Goal: Task Accomplishment & Management: Complete application form

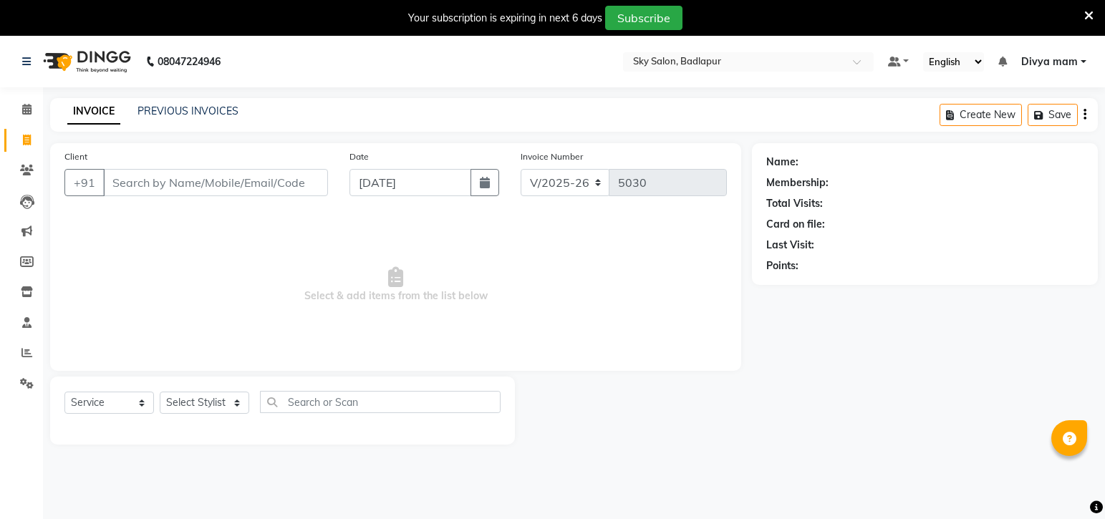
select select "6927"
select select "service"
click at [143, 183] on input "Client" at bounding box center [215, 182] width 225 height 27
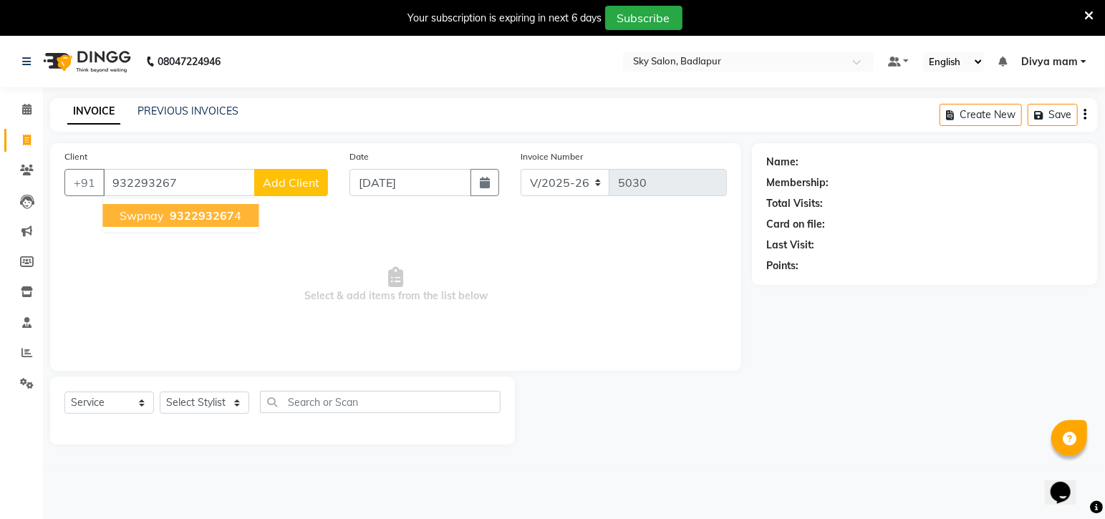
click at [206, 222] on span "932293267" at bounding box center [202, 215] width 64 height 14
type input "9322932674"
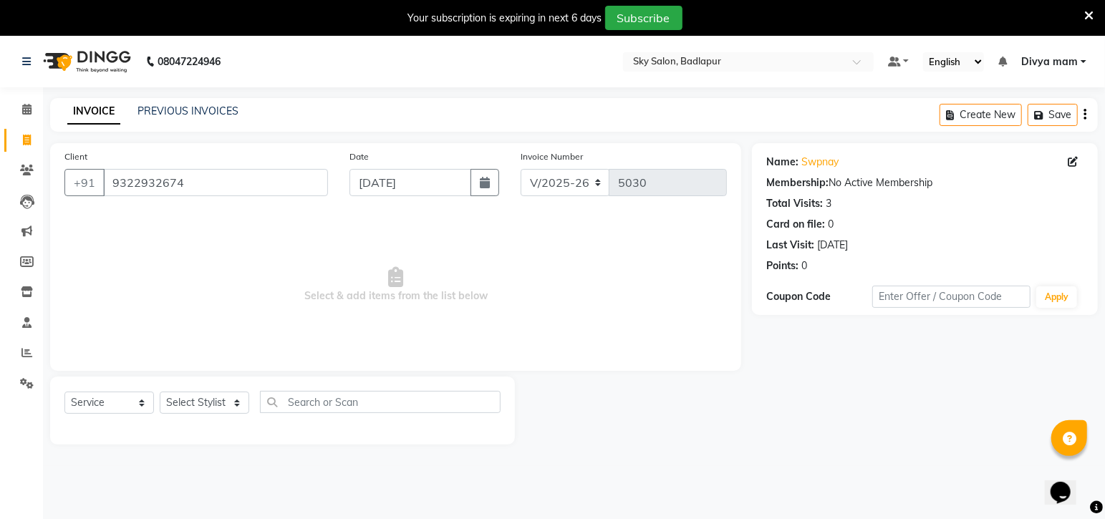
scroll to position [35, 0]
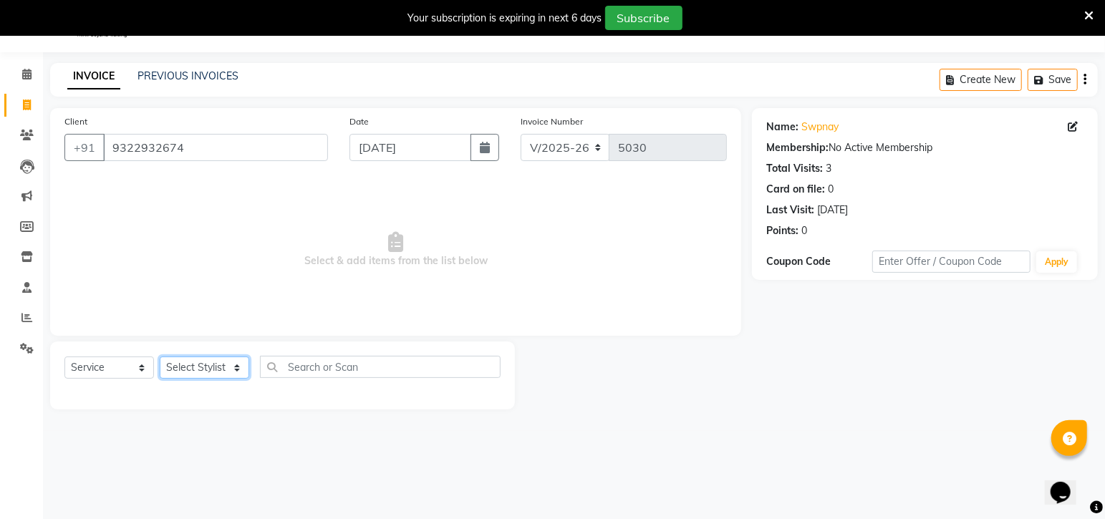
click at [226, 375] on select "Select Stylist [PERSON_NAME] [PERSON_NAME] [PERSON_NAME] [PERSON_NAME] [PERSON_…" at bounding box center [205, 368] width 90 height 22
select select "54796"
click at [160, 357] on select "Select Stylist [PERSON_NAME] [PERSON_NAME] [PERSON_NAME] [PERSON_NAME] [PERSON_…" at bounding box center [205, 368] width 90 height 22
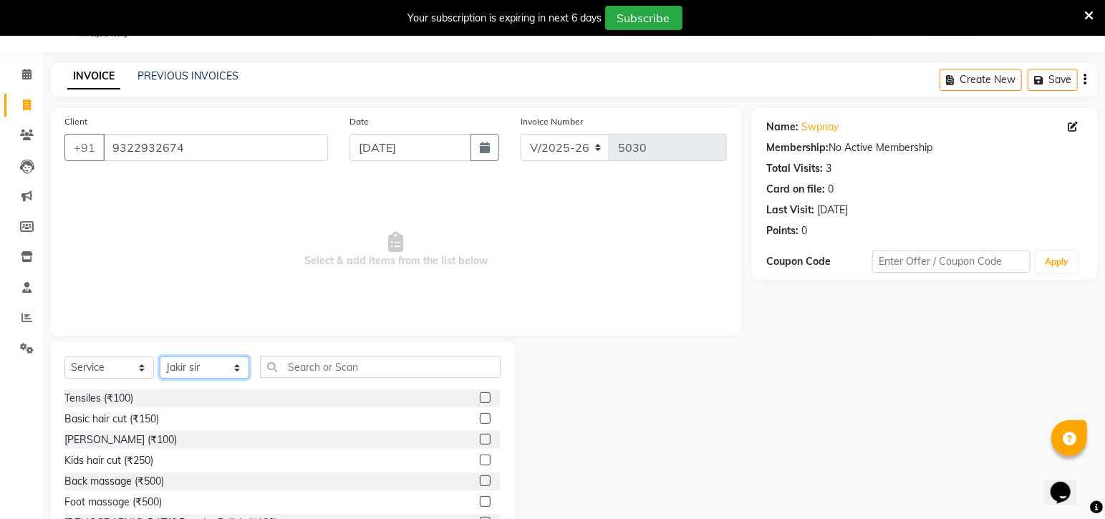
scroll to position [90, 0]
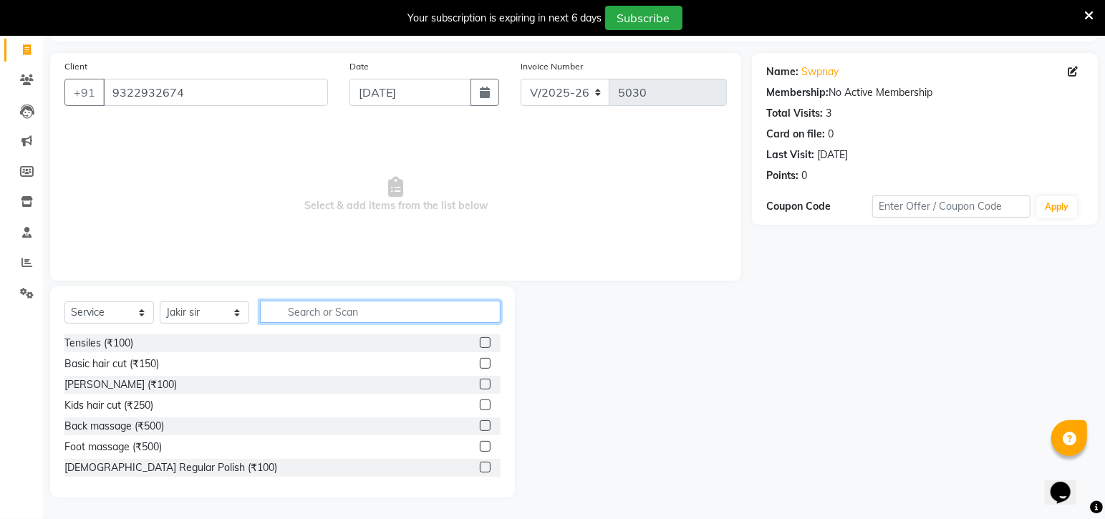
click at [338, 306] on input "text" at bounding box center [380, 312] width 241 height 22
click at [480, 363] on label at bounding box center [485, 363] width 11 height 11
click at [480, 363] on input "checkbox" at bounding box center [484, 363] width 9 height 9
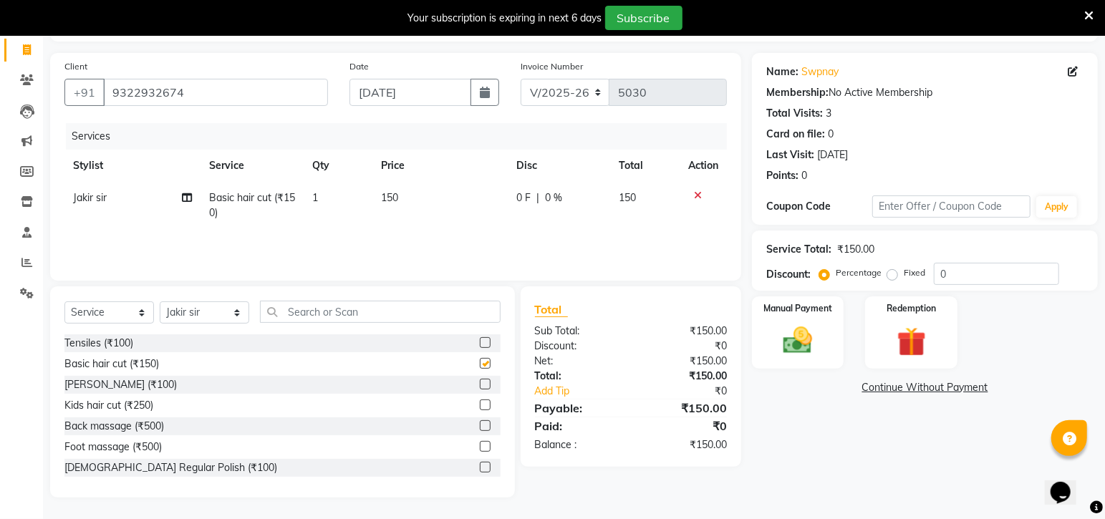
checkbox input "false"
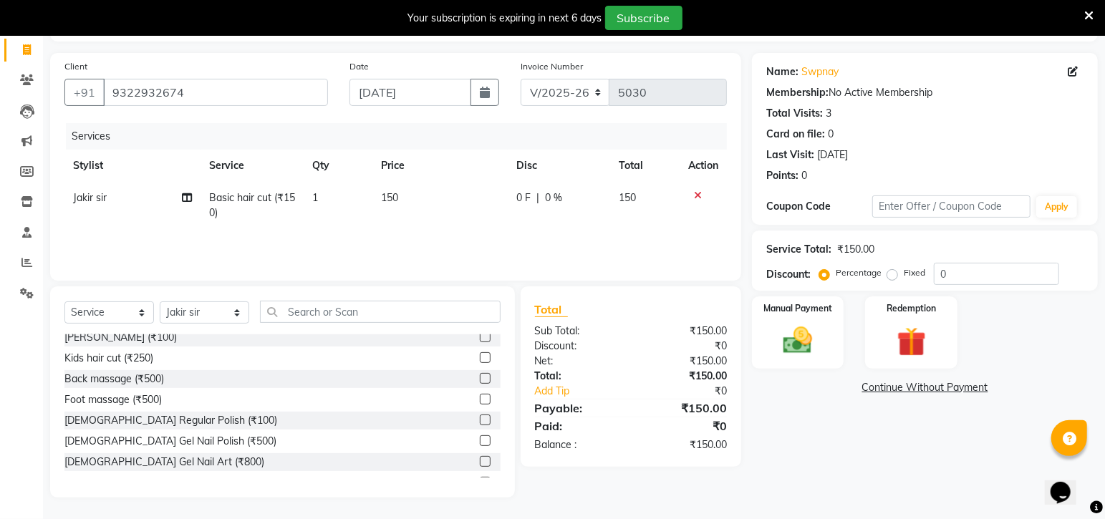
scroll to position [48, 0]
click at [770, 338] on div "Manual Payment" at bounding box center [797, 332] width 95 height 75
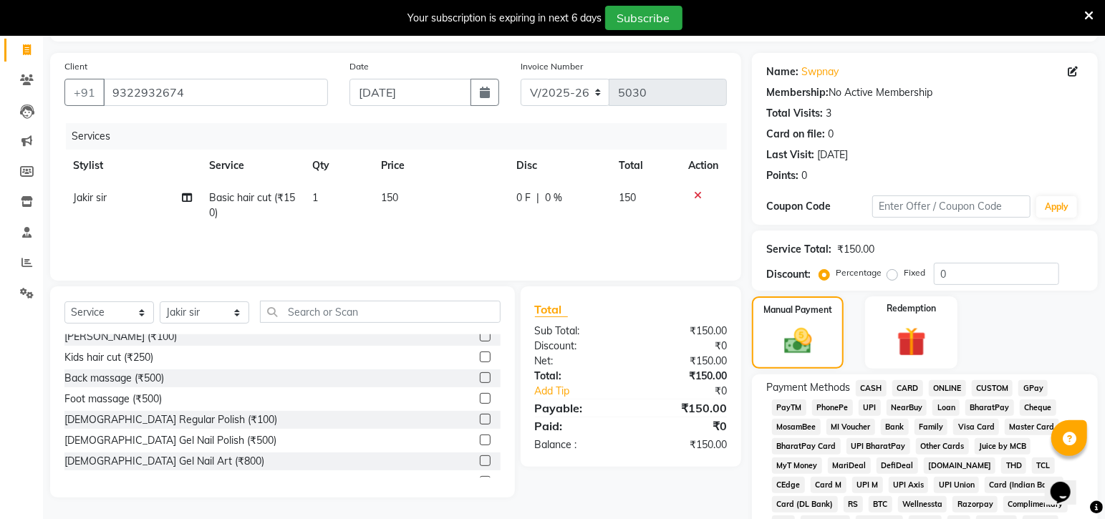
click at [1030, 390] on span "GPay" at bounding box center [1032, 388] width 29 height 16
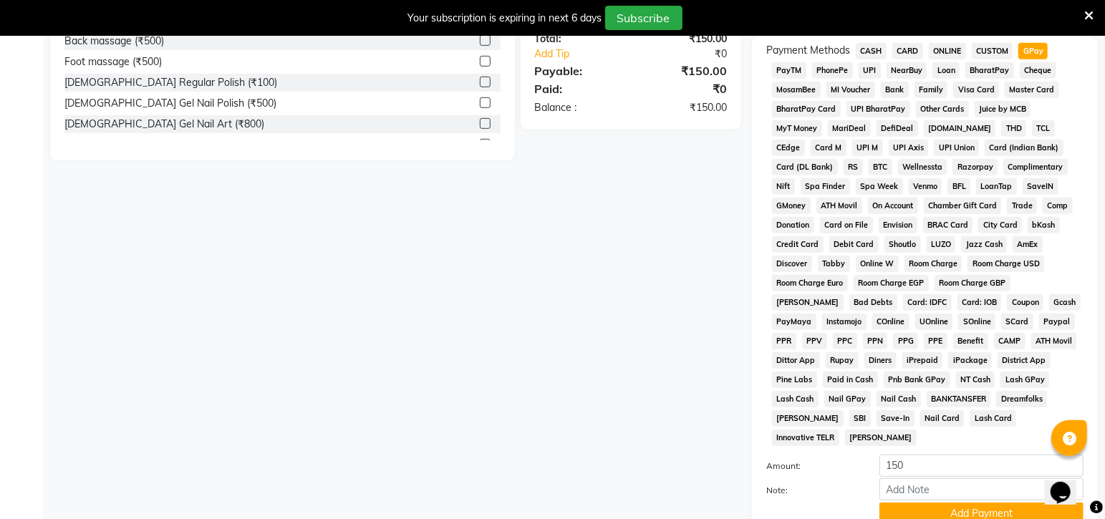
scroll to position [529, 0]
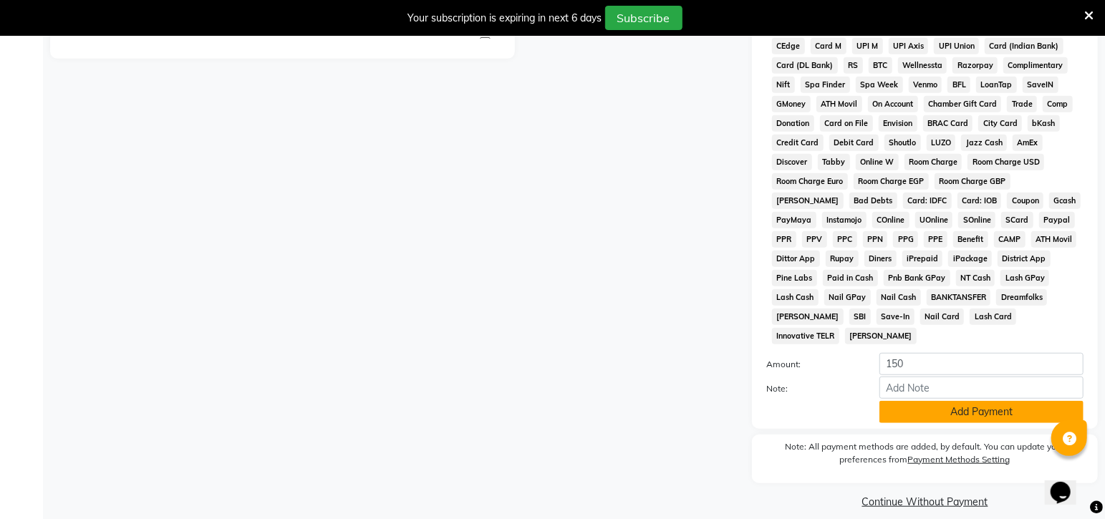
click at [975, 407] on button "Add Payment" at bounding box center [981, 412] width 204 height 22
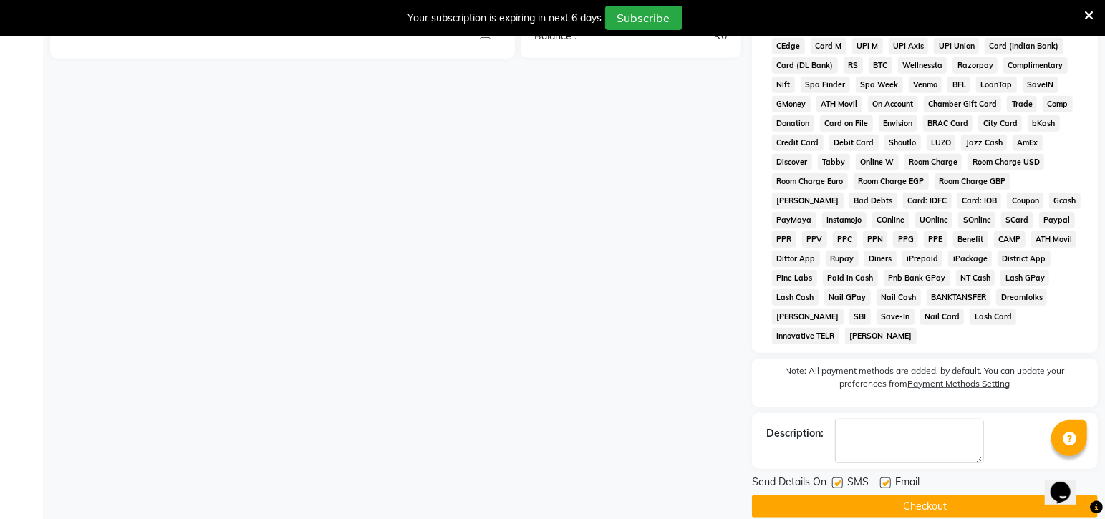
click at [838, 478] on label at bounding box center [837, 483] width 11 height 11
click at [838, 479] on input "checkbox" at bounding box center [836, 483] width 9 height 9
checkbox input "false"
click at [867, 496] on button "Checkout" at bounding box center [925, 507] width 346 height 22
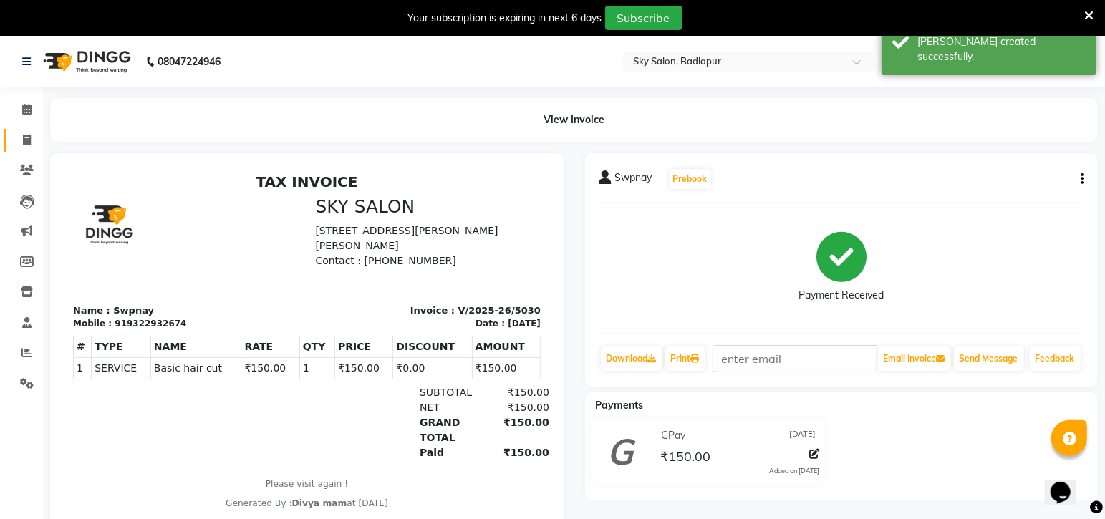
click at [23, 144] on icon at bounding box center [27, 140] width 8 height 11
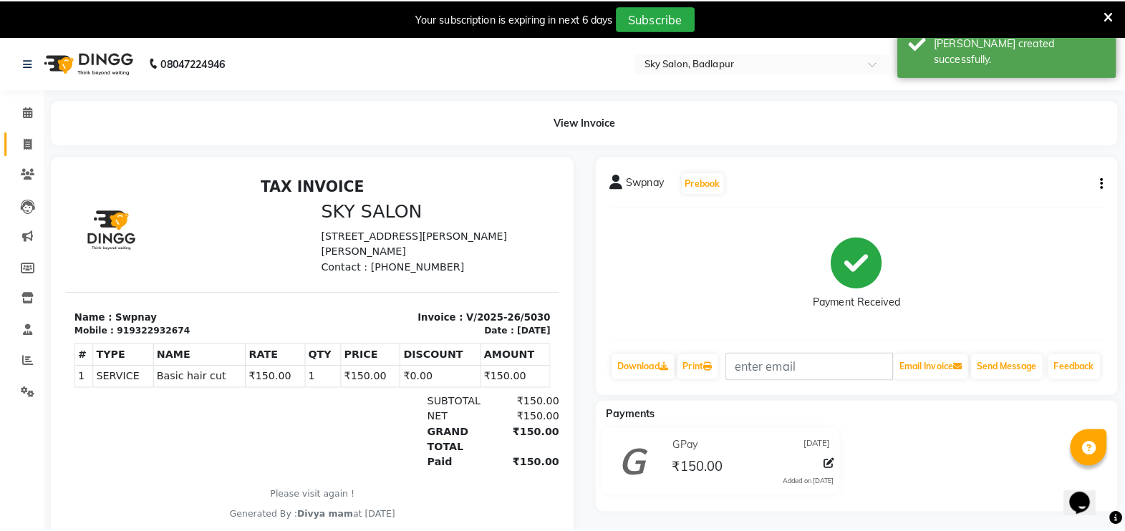
scroll to position [35, 0]
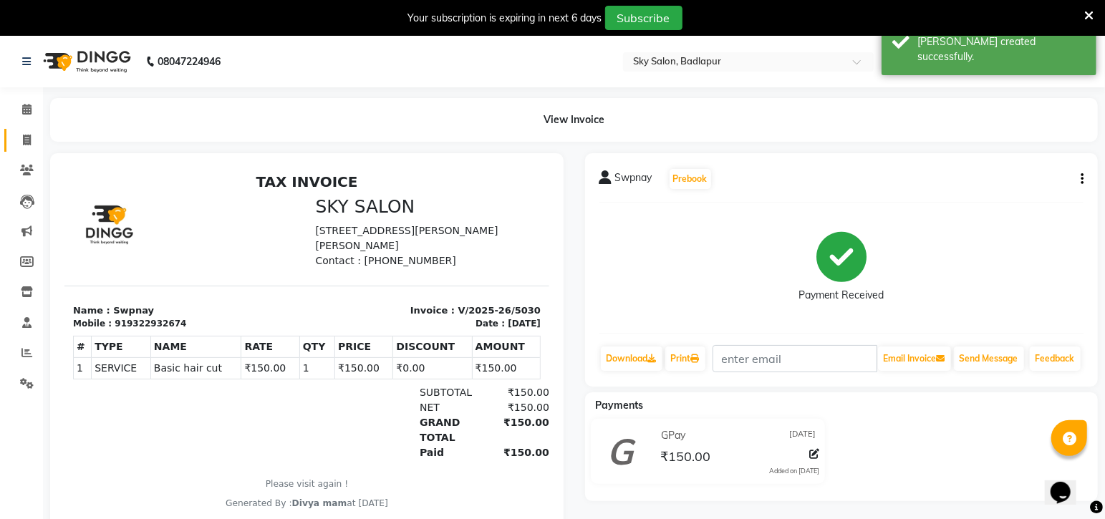
select select "service"
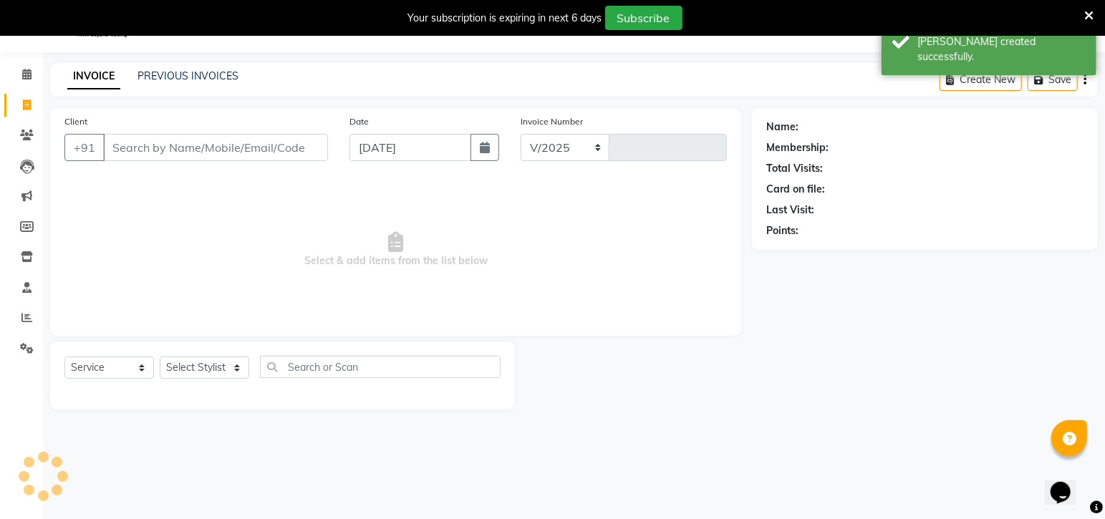
select select "6927"
type input "5031"
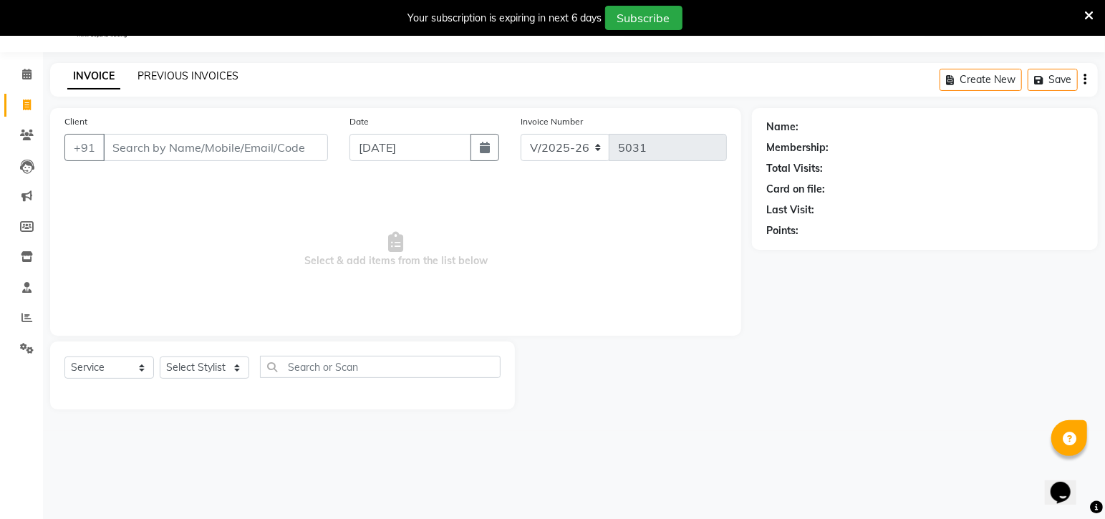
click at [185, 75] on link "PREVIOUS INVOICES" at bounding box center [187, 75] width 101 height 13
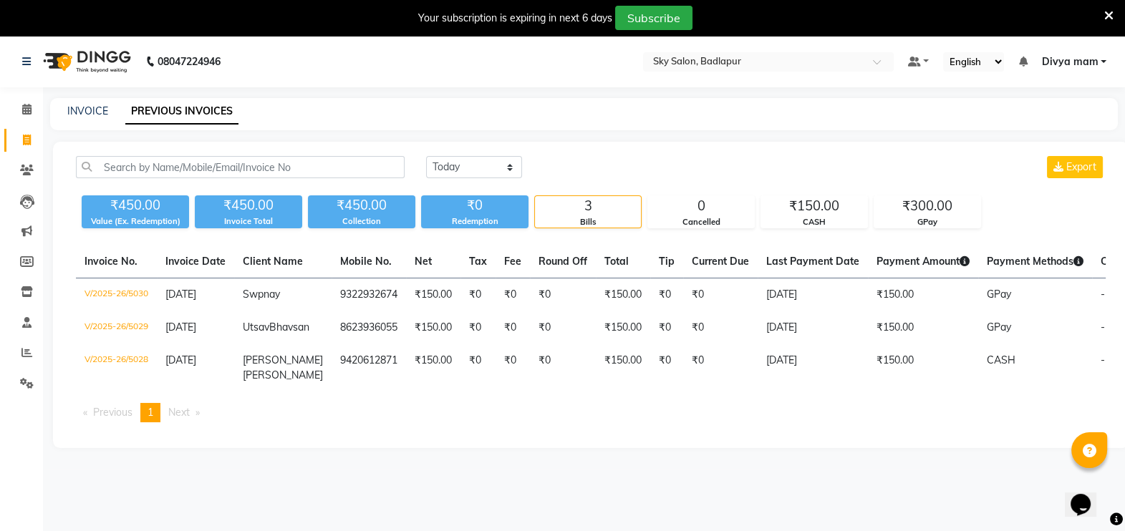
click at [23, 140] on icon at bounding box center [27, 140] width 8 height 11
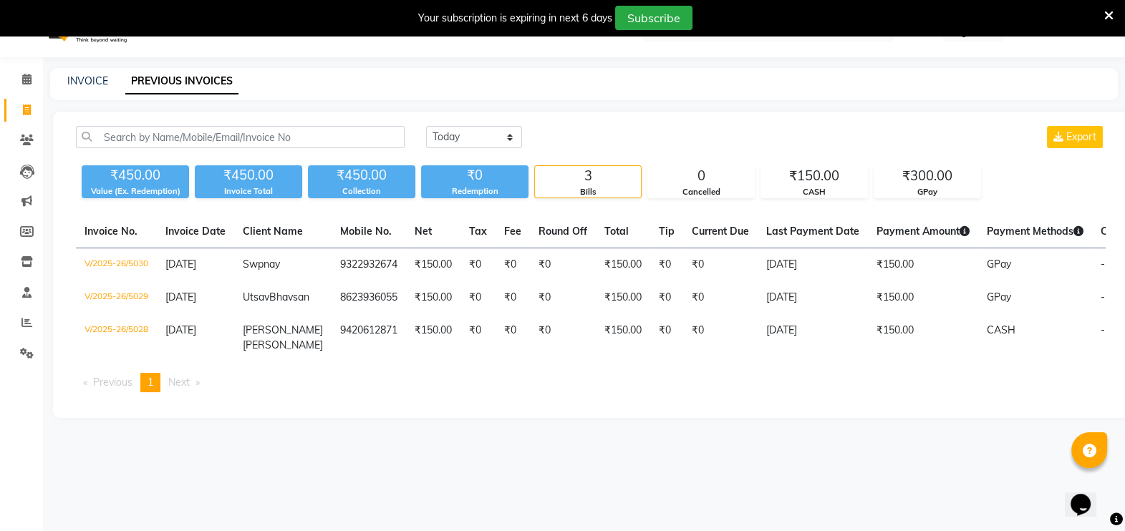
select select "service"
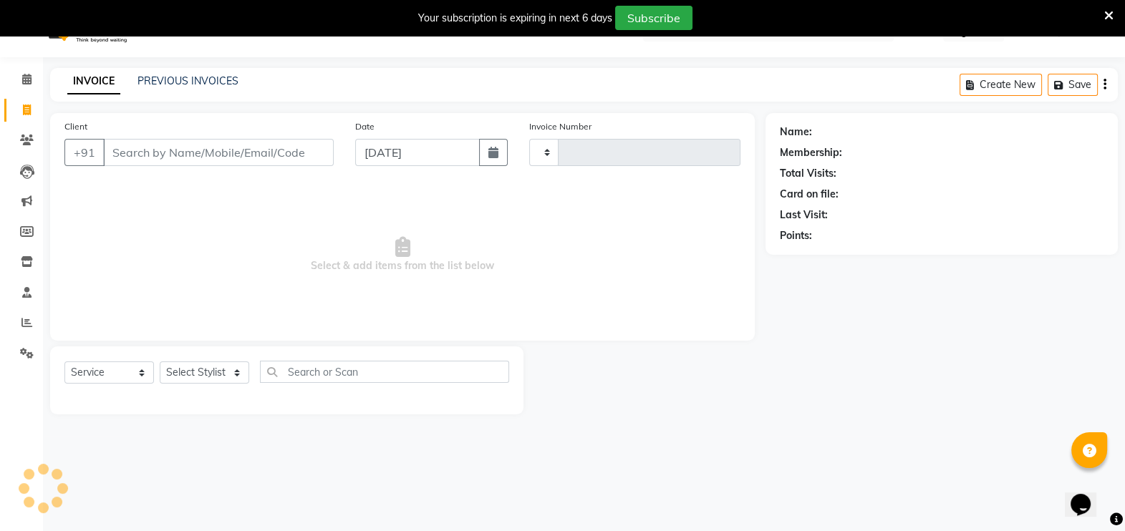
type input "5031"
select select "6927"
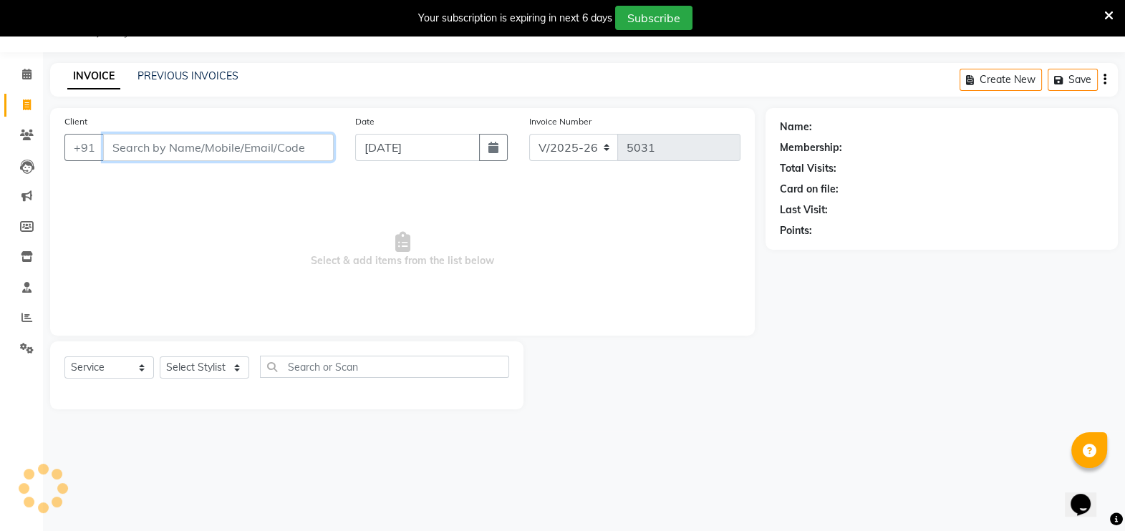
click at [128, 141] on input "Client" at bounding box center [218, 147] width 231 height 27
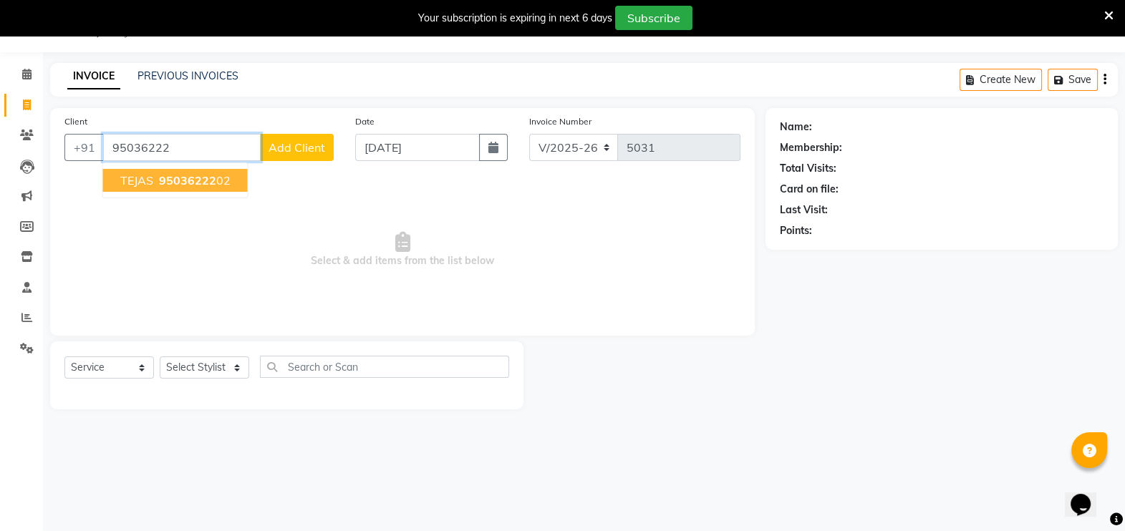
click at [193, 186] on span "95036222" at bounding box center [187, 180] width 57 height 14
type input "9503622202"
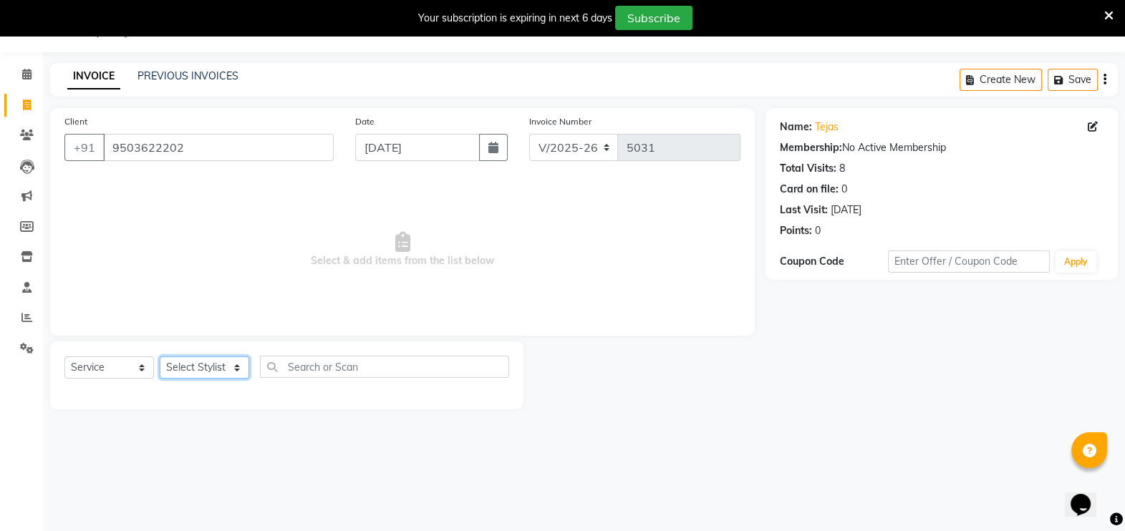
click at [232, 367] on select "Select Stylist [PERSON_NAME] [PERSON_NAME] [PERSON_NAME] [PERSON_NAME] [PERSON_…" at bounding box center [205, 368] width 90 height 22
select select "81048"
click at [160, 357] on select "Select Stylist [PERSON_NAME] [PERSON_NAME] [PERSON_NAME] [PERSON_NAME] [PERSON_…" at bounding box center [205, 368] width 90 height 22
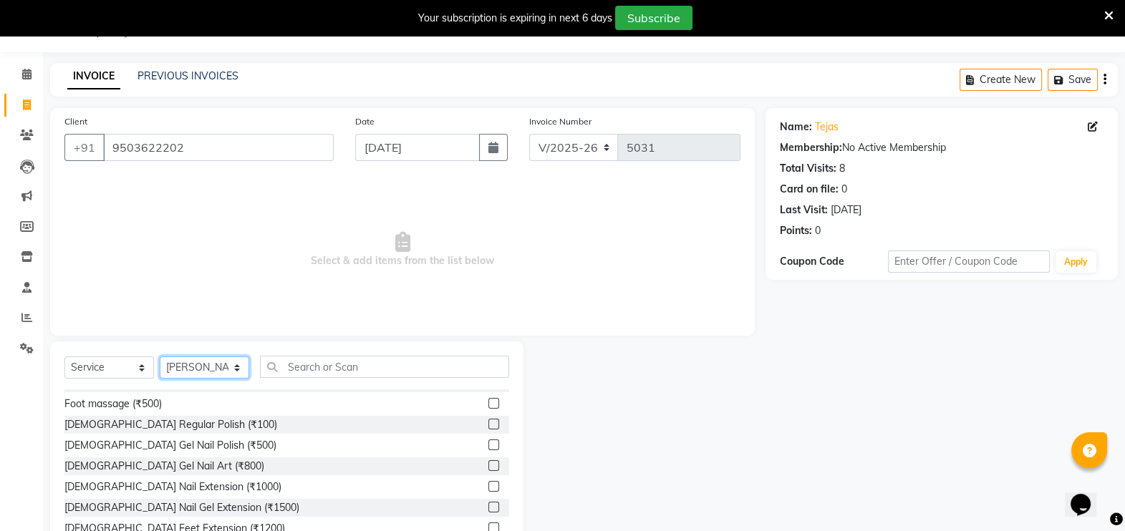
scroll to position [0, 0]
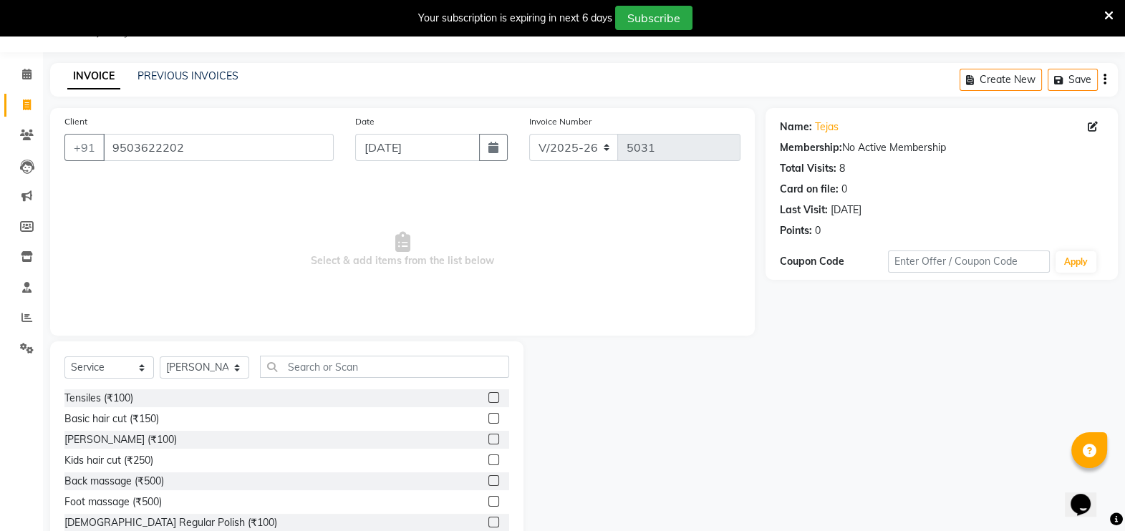
click at [488, 418] on label at bounding box center [493, 418] width 11 height 11
click at [488, 418] on input "checkbox" at bounding box center [492, 419] width 9 height 9
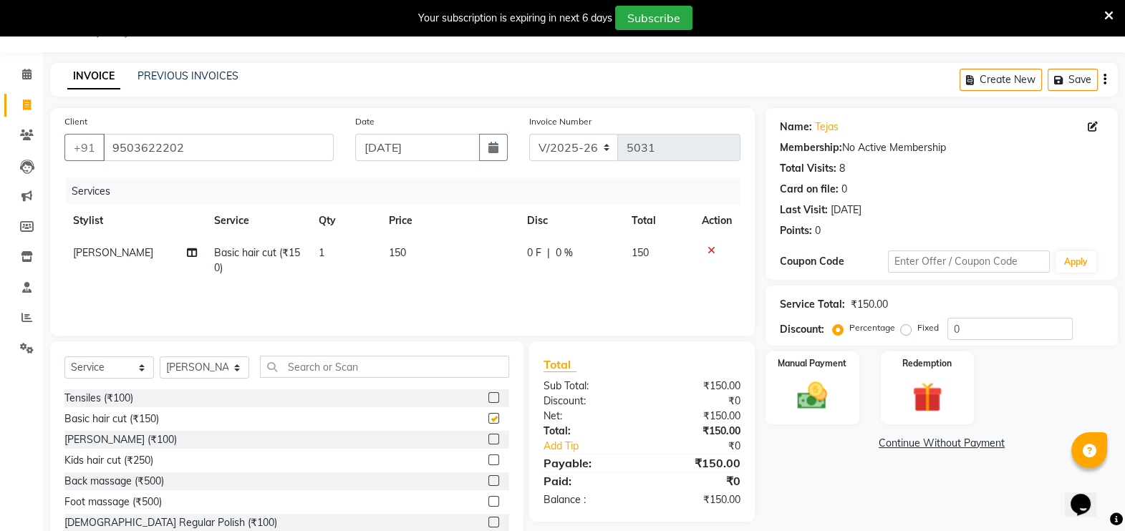
checkbox input "false"
click at [488, 440] on label at bounding box center [493, 439] width 11 height 11
click at [488, 440] on input "checkbox" at bounding box center [492, 439] width 9 height 9
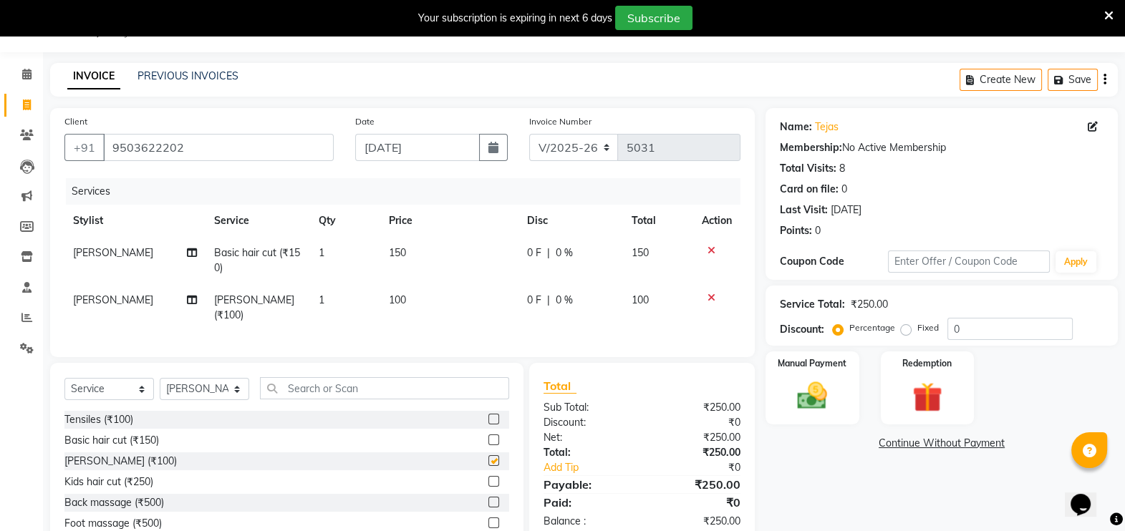
checkbox input "false"
click at [809, 400] on img at bounding box center [812, 396] width 51 height 36
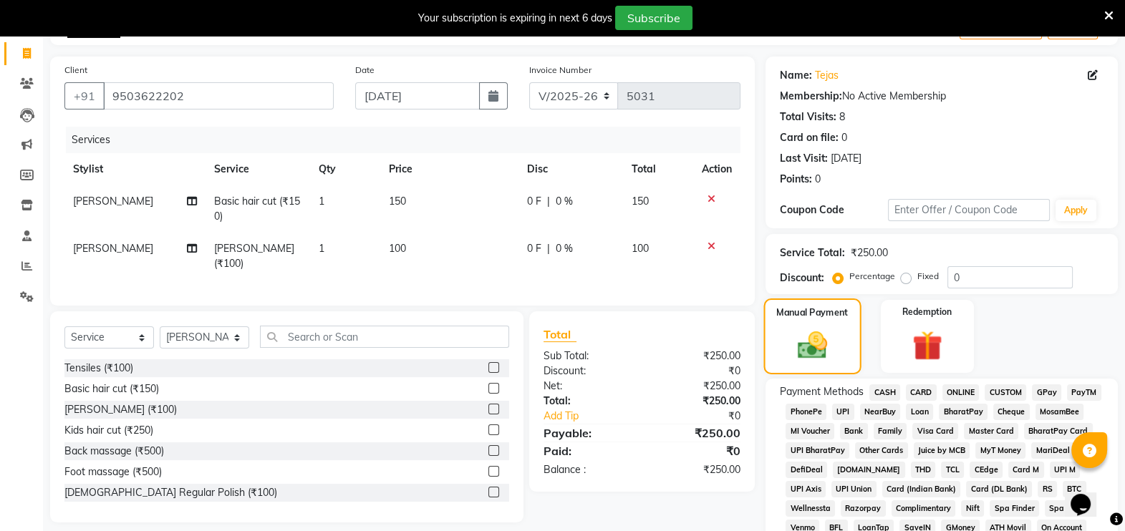
scroll to position [87, 0]
click at [1042, 391] on span "GPay" at bounding box center [1046, 392] width 29 height 16
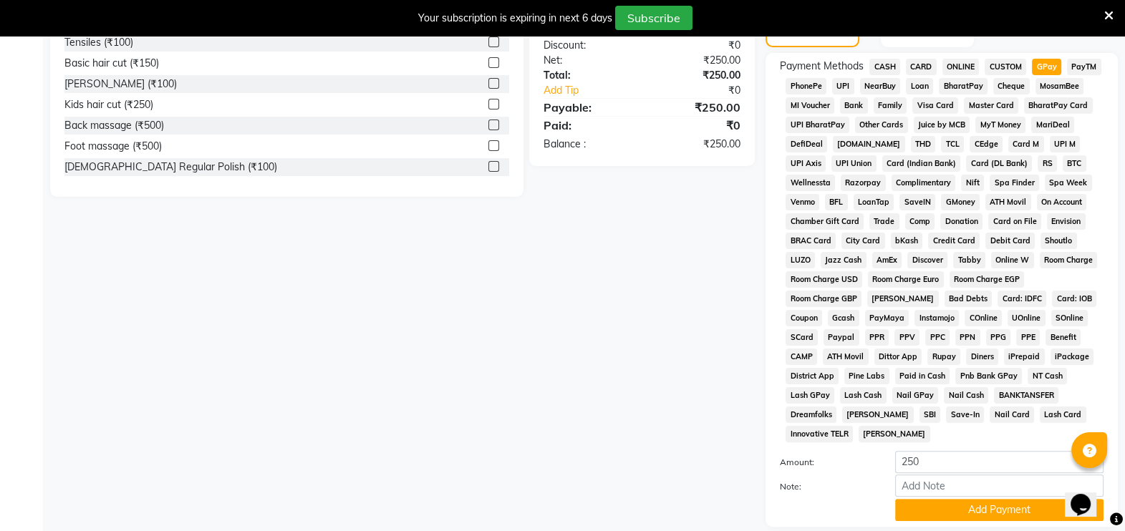
scroll to position [498, 0]
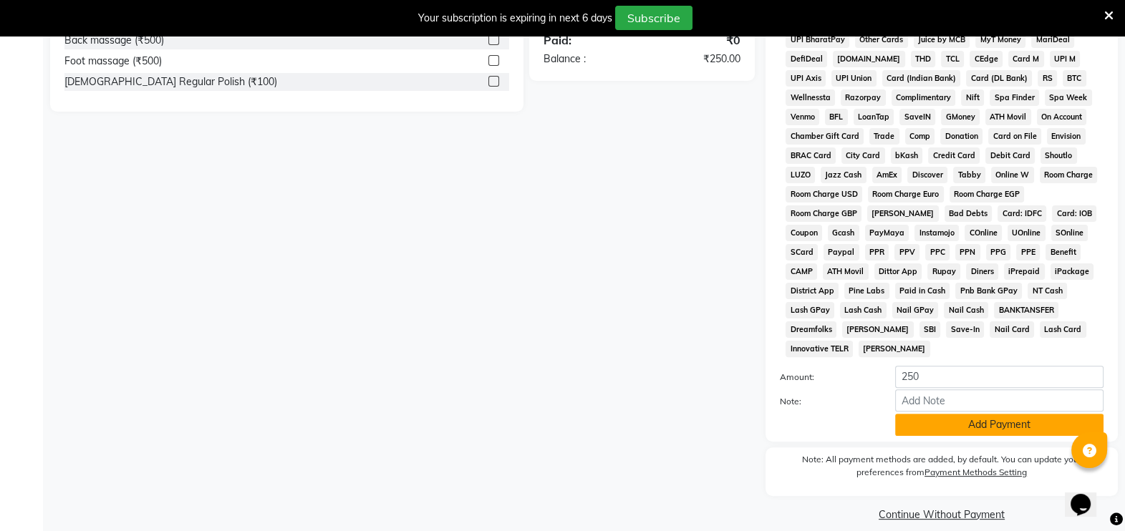
click at [952, 414] on button "Add Payment" at bounding box center [999, 425] width 208 height 22
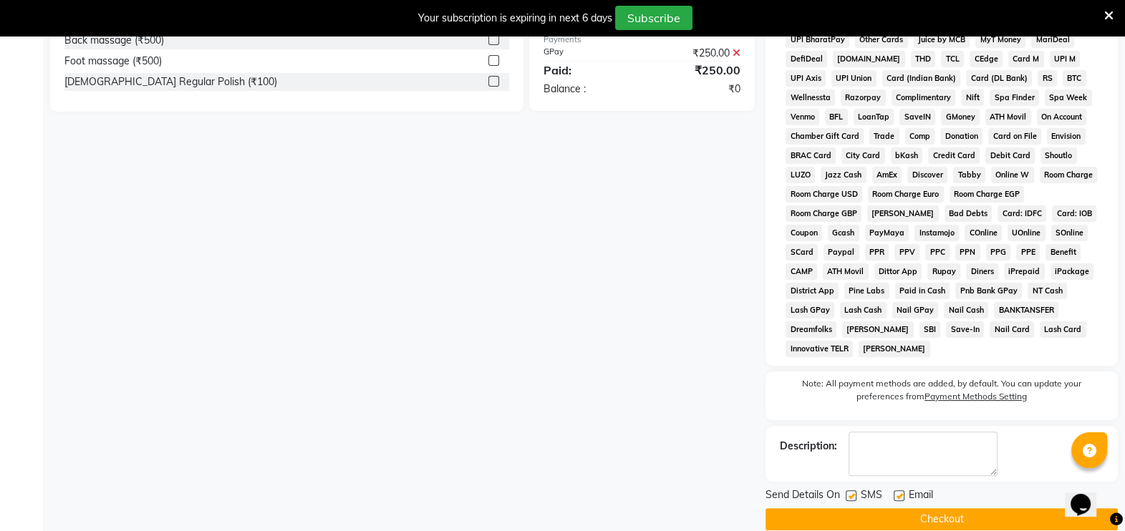
click at [851, 491] on label at bounding box center [851, 496] width 11 height 11
click at [851, 492] on input "checkbox" at bounding box center [850, 496] width 9 height 9
checkbox input "false"
click at [860, 508] on button "Checkout" at bounding box center [942, 519] width 352 height 22
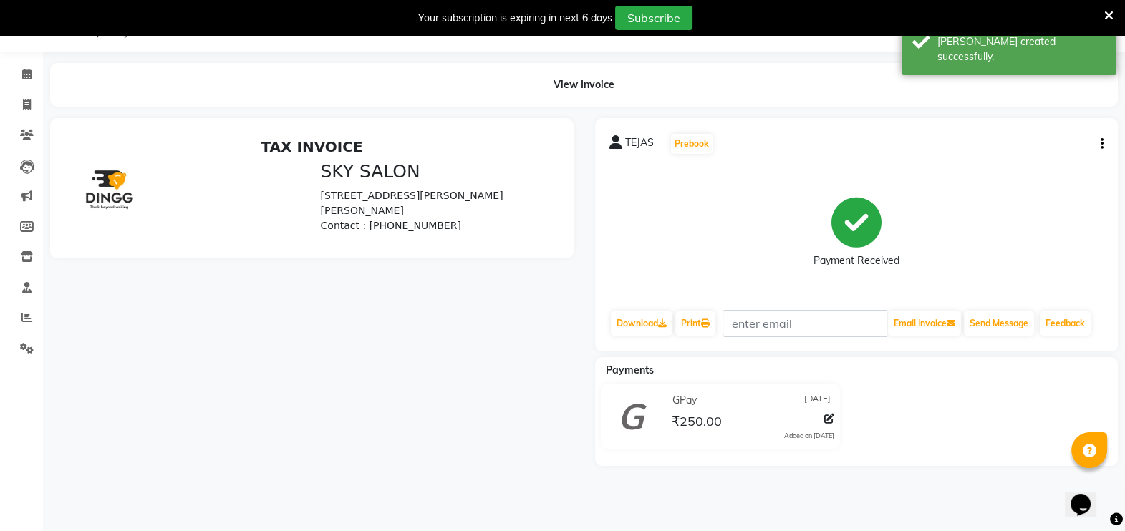
scroll to position [61, 0]
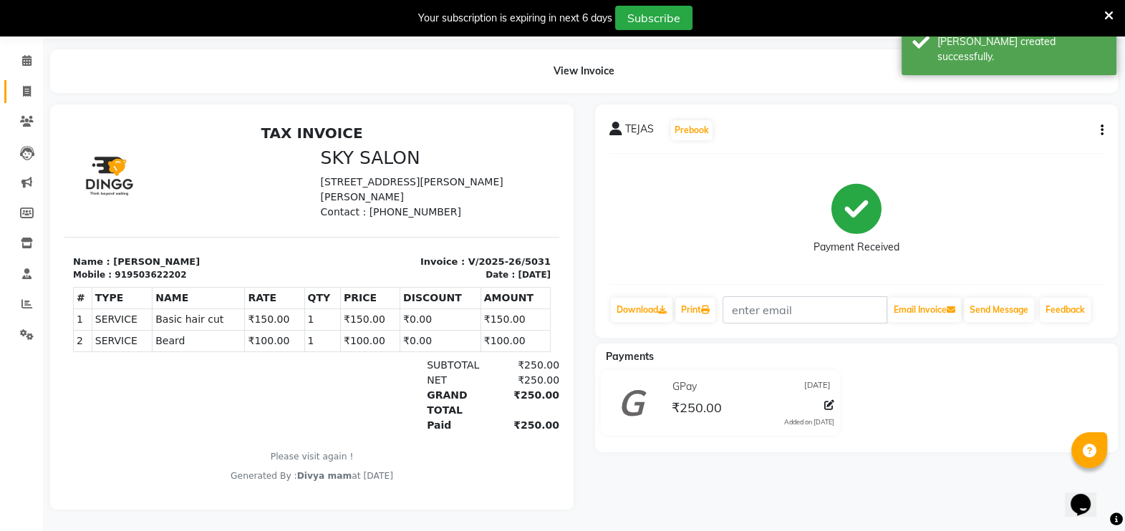
click at [30, 85] on span at bounding box center [26, 92] width 25 height 16
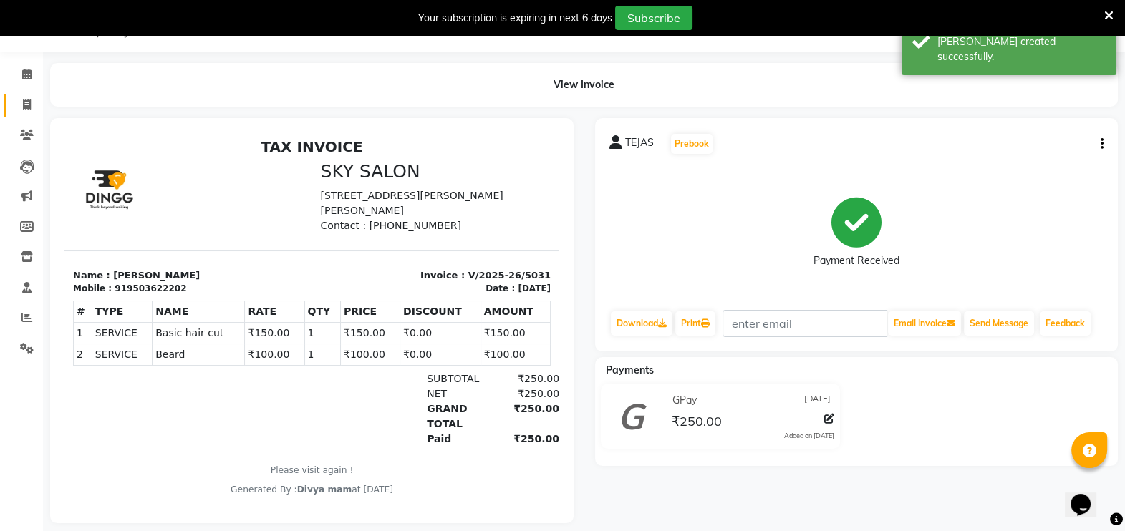
select select "6927"
select select "service"
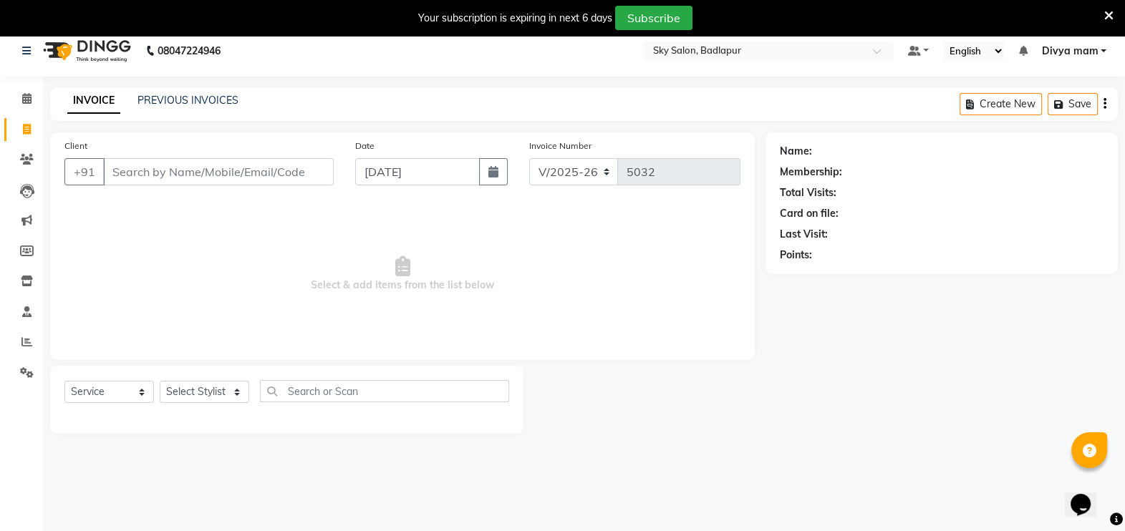
scroll to position [0, 0]
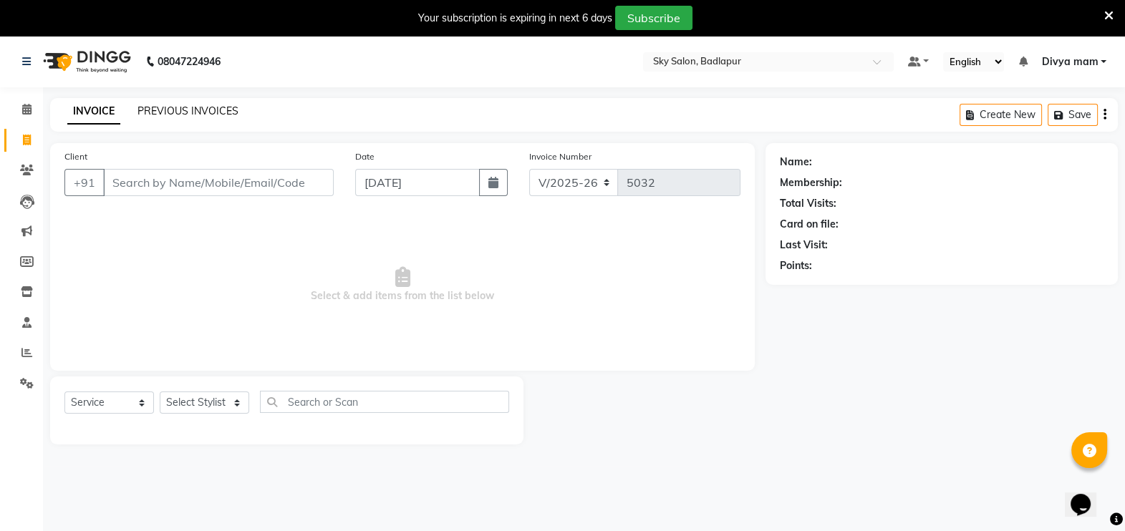
click at [217, 113] on link "PREVIOUS INVOICES" at bounding box center [187, 111] width 101 height 13
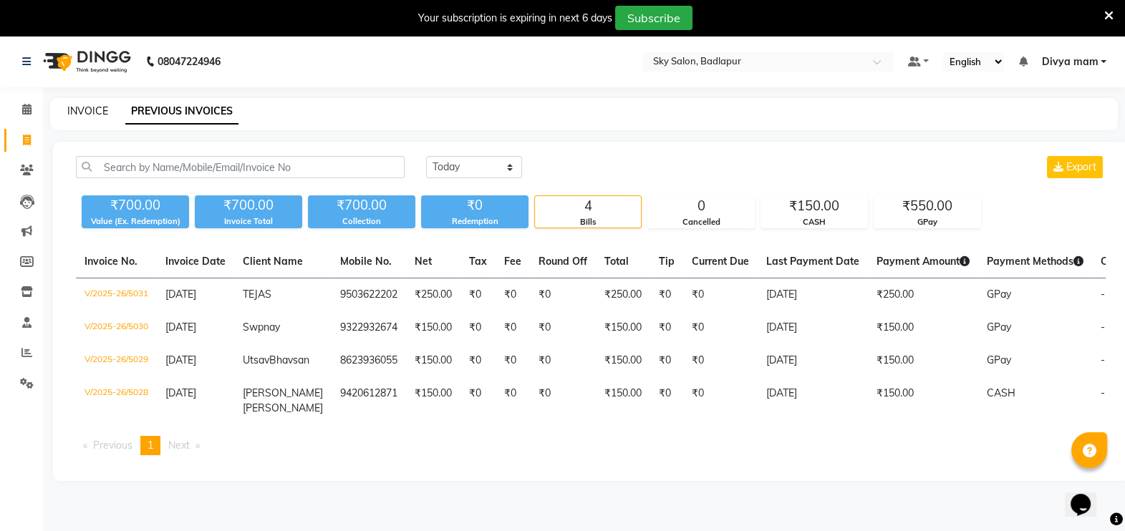
click at [69, 107] on link "INVOICE" at bounding box center [87, 111] width 41 height 13
select select "service"
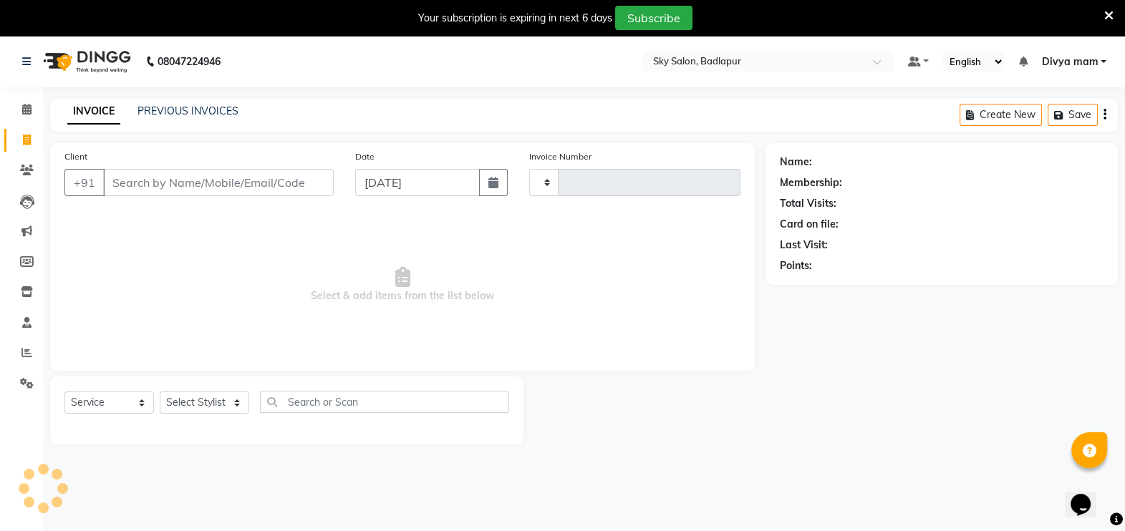
scroll to position [35, 0]
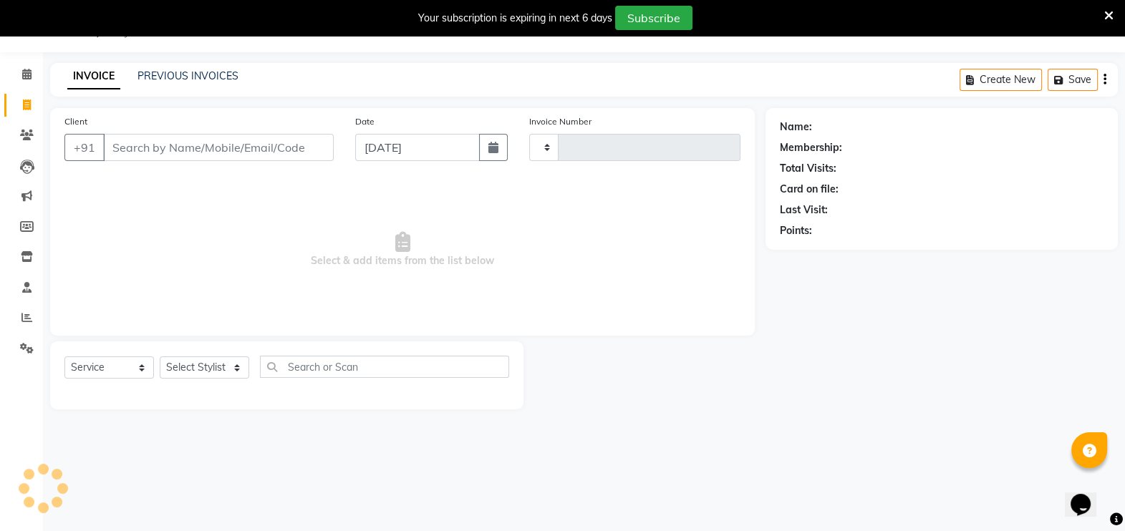
type input "5032"
select select "6927"
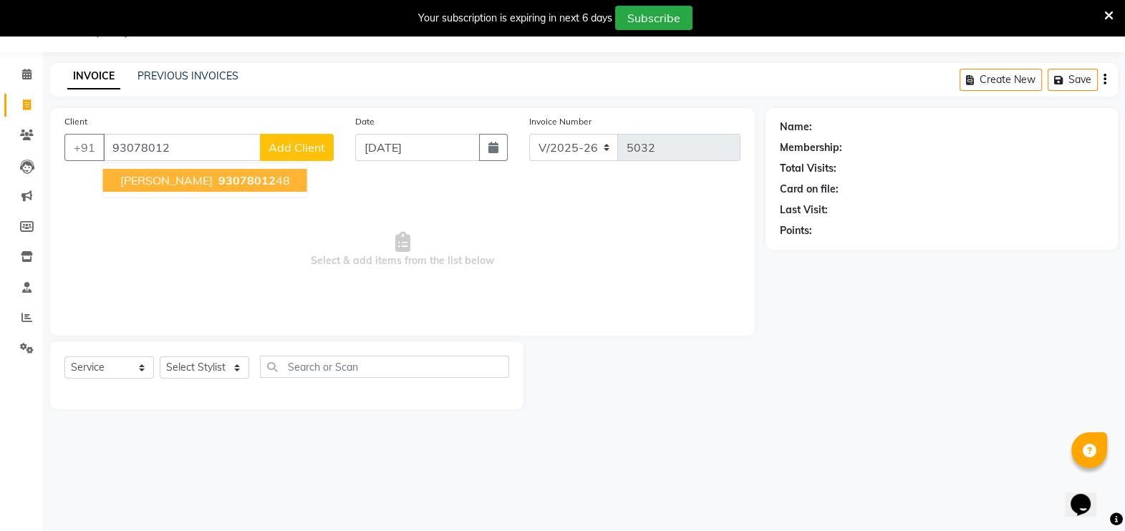
click at [224, 175] on span "93078012" at bounding box center [246, 180] width 57 height 14
type input "9307801248"
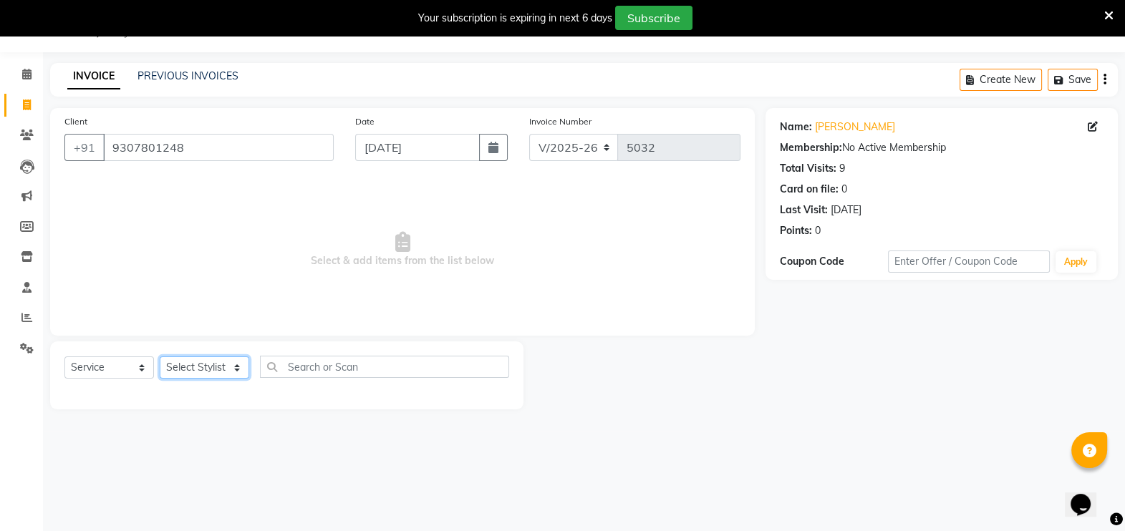
click at [236, 361] on select "Select Stylist [PERSON_NAME] [PERSON_NAME] [PERSON_NAME] [PERSON_NAME] [PERSON_…" at bounding box center [205, 368] width 90 height 22
select select "66825"
click at [160, 357] on select "Select Stylist [PERSON_NAME] [PERSON_NAME] [PERSON_NAME] [PERSON_NAME] [PERSON_…" at bounding box center [205, 368] width 90 height 22
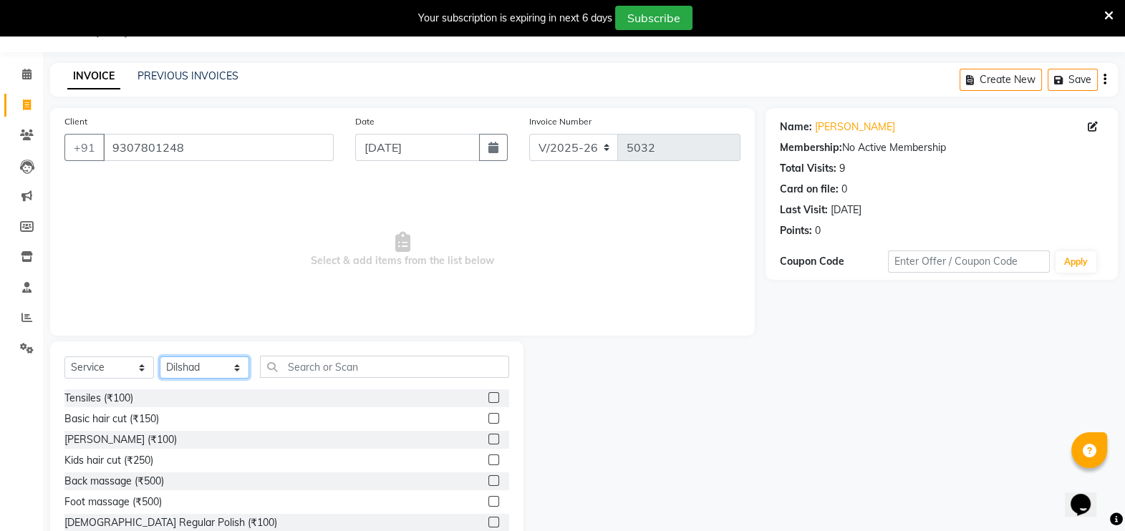
scroll to position [78, 0]
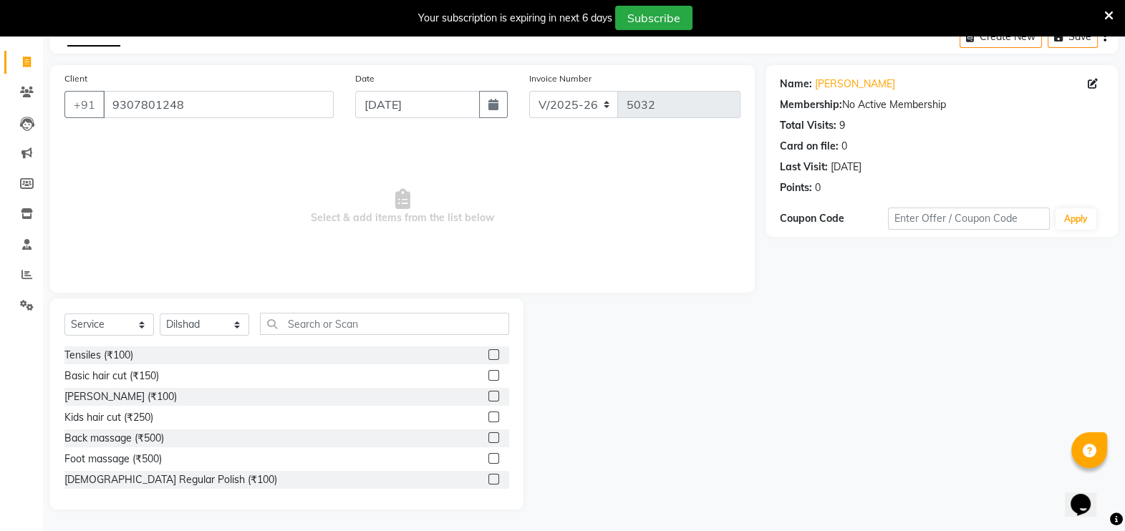
click at [488, 375] on label at bounding box center [493, 375] width 11 height 11
click at [488, 375] on input "checkbox" at bounding box center [492, 376] width 9 height 9
checkbox input "true"
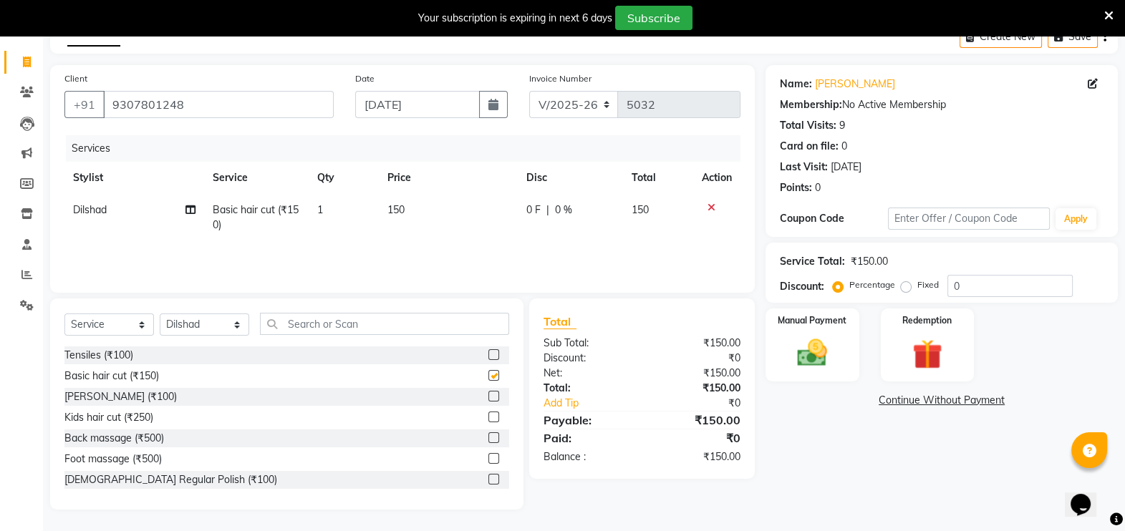
click at [488, 397] on label at bounding box center [493, 396] width 11 height 11
click at [488, 397] on input "checkbox" at bounding box center [492, 396] width 9 height 9
checkbox input "true"
checkbox input "false"
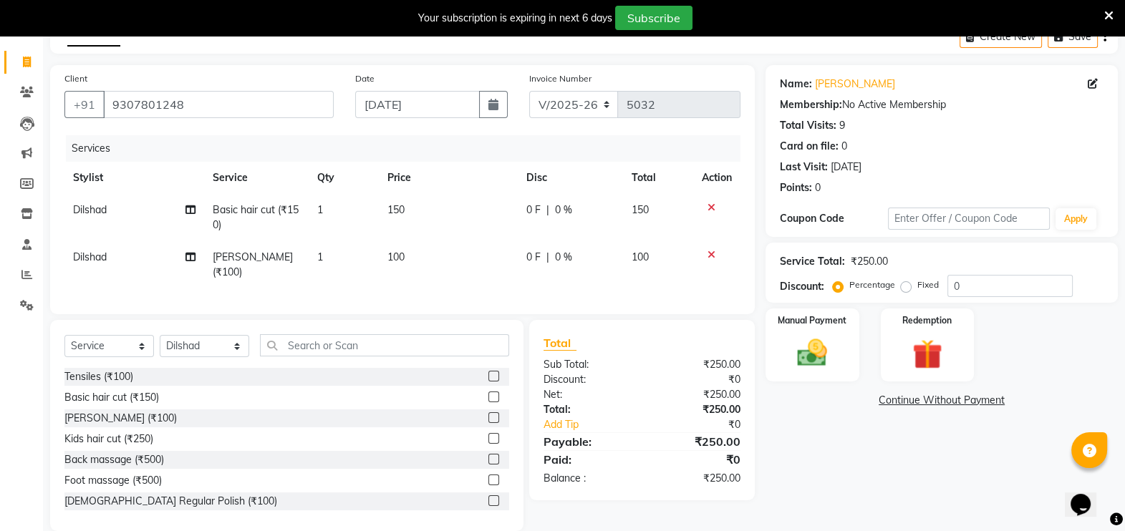
checkbox input "false"
click at [821, 351] on img at bounding box center [812, 353] width 51 height 36
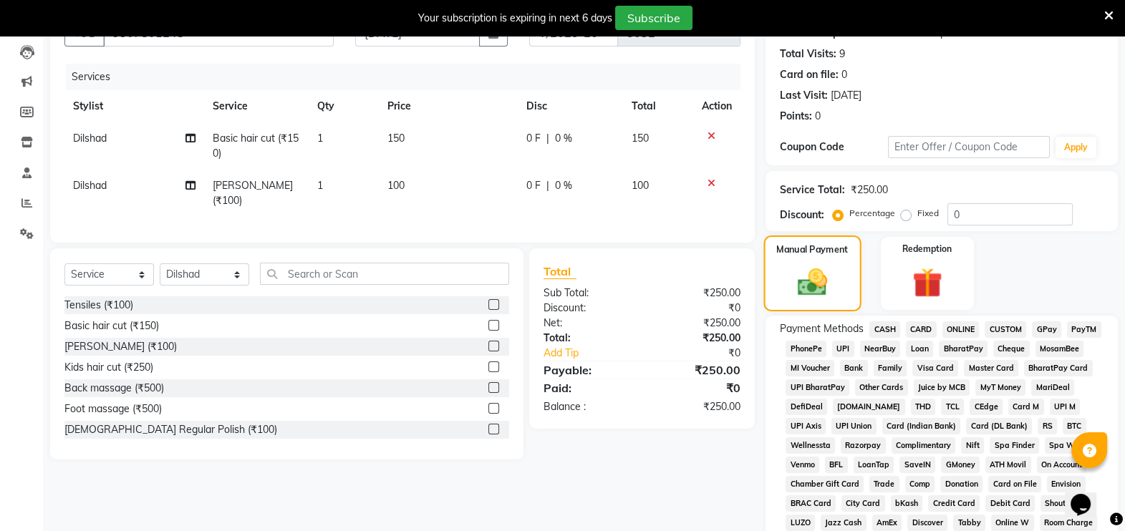
scroll to position [175, 0]
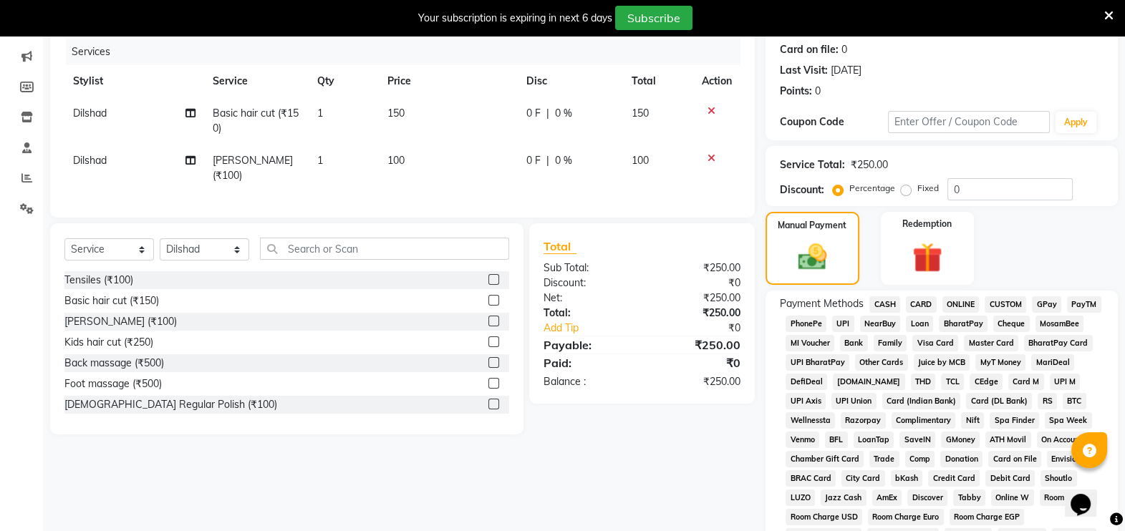
click at [882, 301] on span "CASH" at bounding box center [884, 304] width 31 height 16
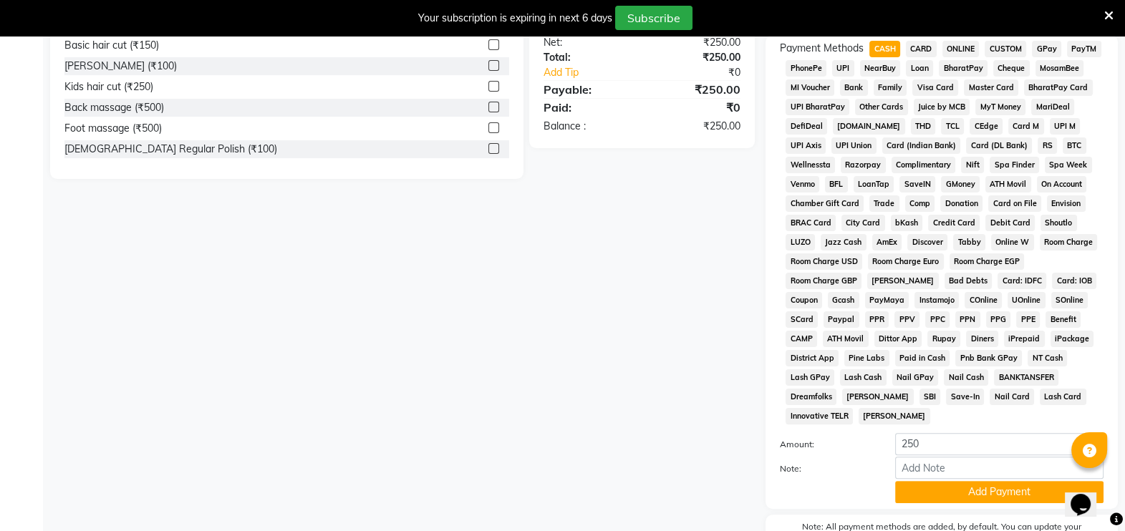
scroll to position [498, 0]
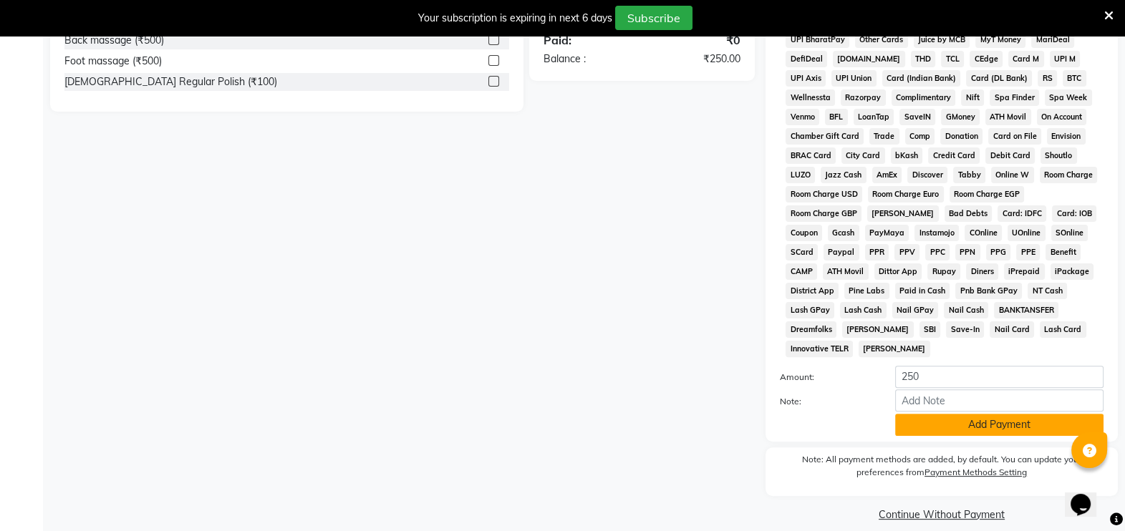
click at [963, 414] on button "Add Payment" at bounding box center [999, 425] width 208 height 22
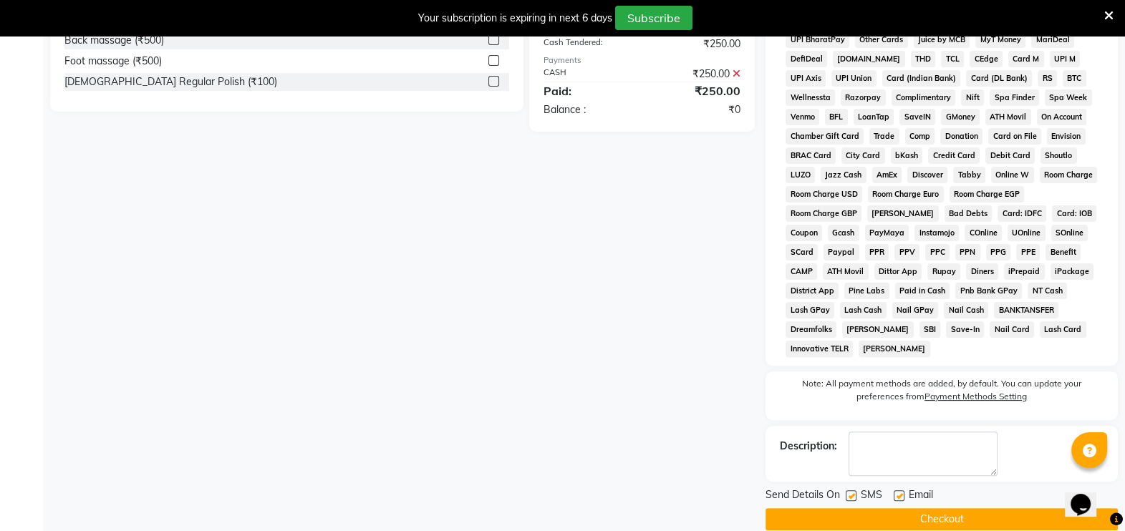
click at [851, 491] on label at bounding box center [851, 496] width 11 height 11
click at [851, 492] on input "checkbox" at bounding box center [850, 496] width 9 height 9
checkbox input "false"
click at [930, 508] on button "Checkout" at bounding box center [942, 519] width 352 height 22
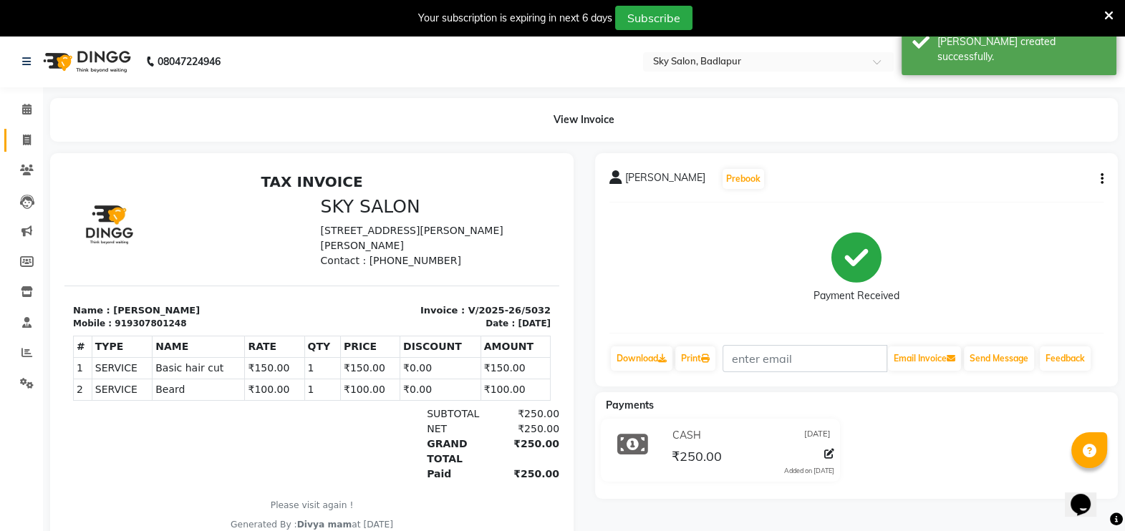
click at [37, 149] on link "Invoice" at bounding box center [21, 141] width 34 height 24
select select "service"
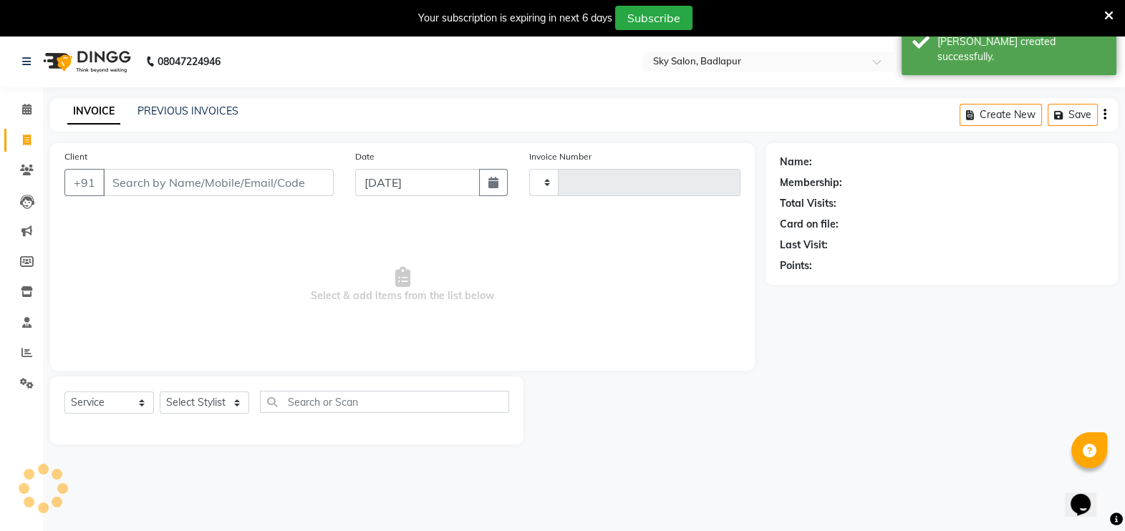
type input "5033"
select select "6927"
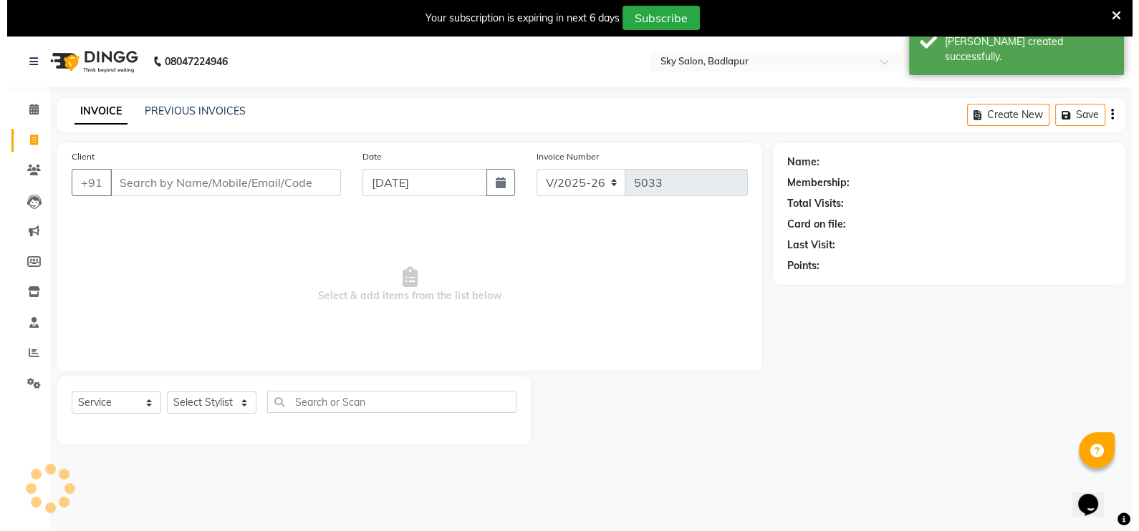
scroll to position [35, 0]
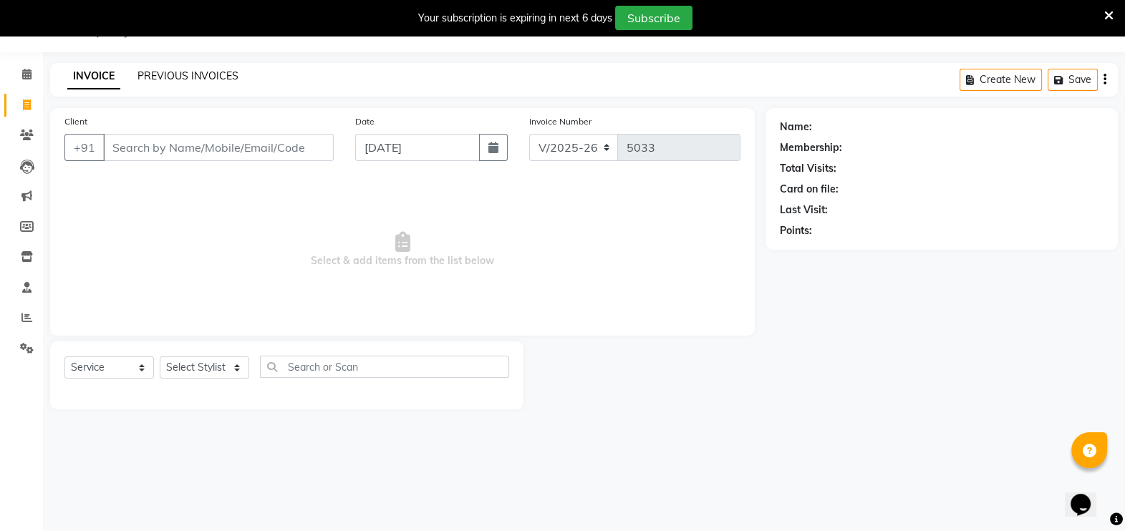
click at [212, 72] on link "PREVIOUS INVOICES" at bounding box center [187, 75] width 101 height 13
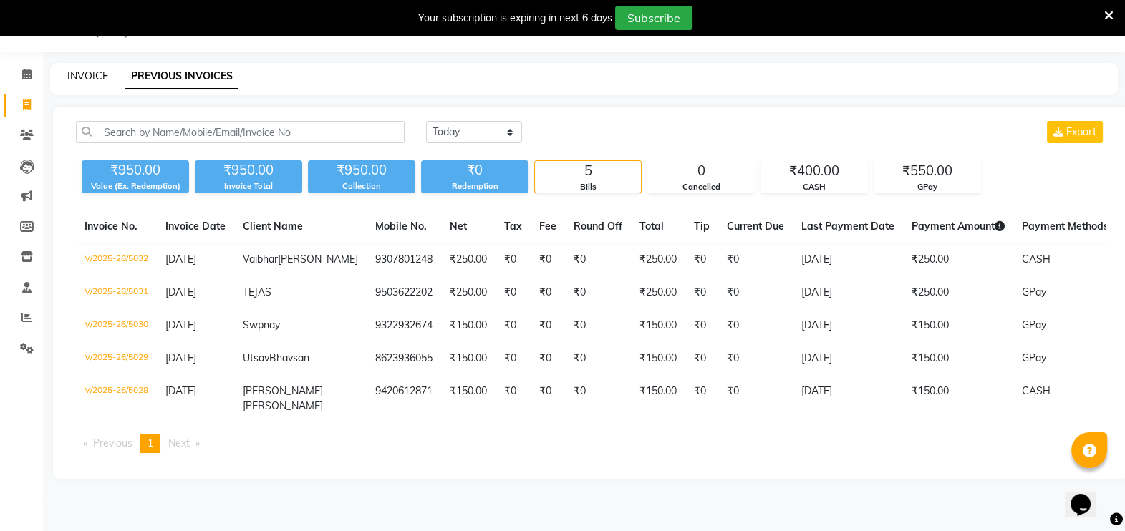
click at [95, 69] on link "INVOICE" at bounding box center [87, 75] width 41 height 13
select select "service"
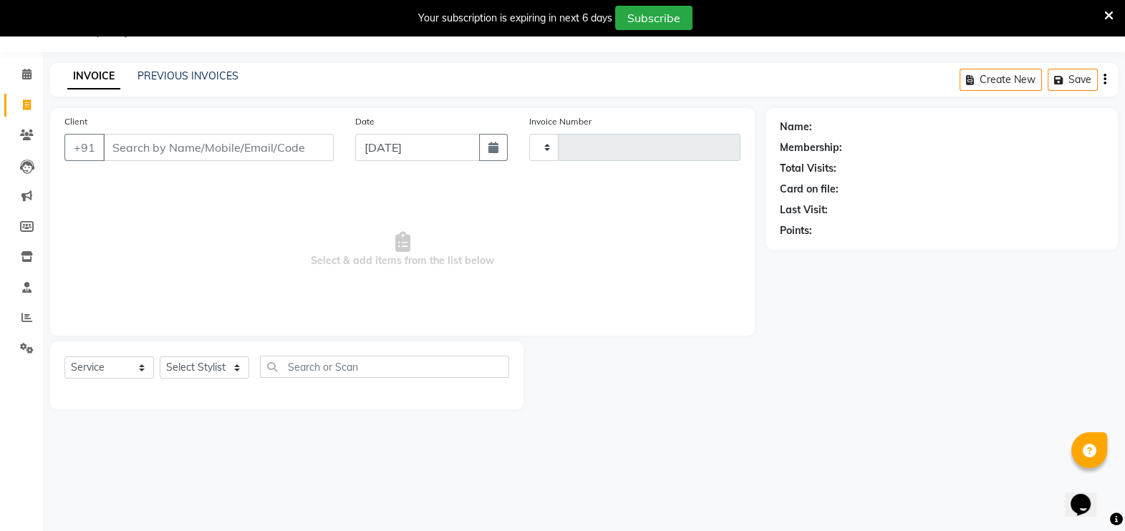
type input "5033"
select select "6927"
type input "/"
type input "9860435986"
click at [286, 155] on button "Add Client" at bounding box center [297, 147] width 74 height 27
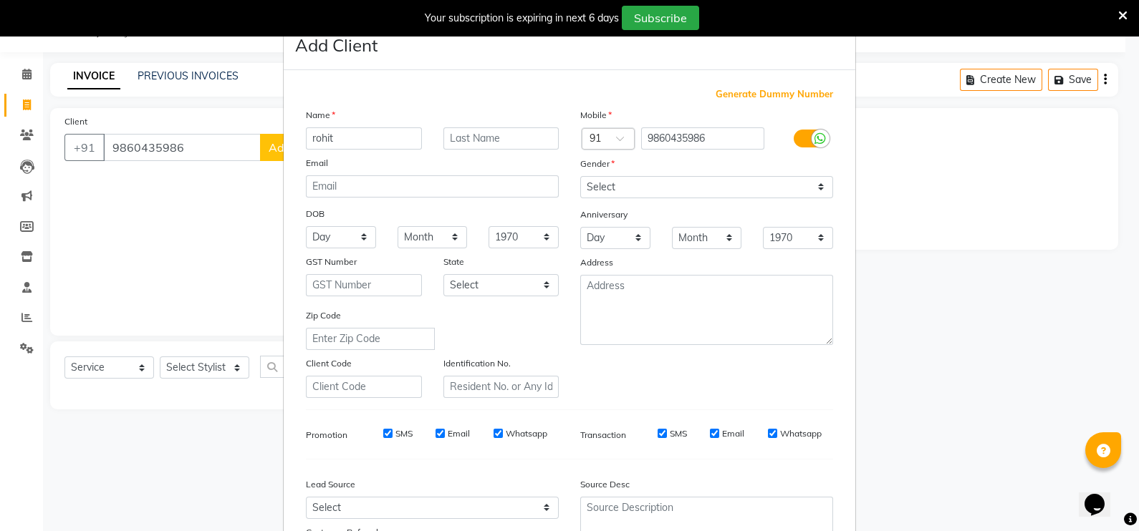
type input "rohit"
click at [612, 190] on select "Select [DEMOGRAPHIC_DATA] [DEMOGRAPHIC_DATA] Other Prefer Not To Say" at bounding box center [706, 187] width 253 height 22
select select "[DEMOGRAPHIC_DATA]"
click at [580, 177] on select "Select [DEMOGRAPHIC_DATA] [DEMOGRAPHIC_DATA] Other Prefer Not To Say" at bounding box center [706, 187] width 253 height 22
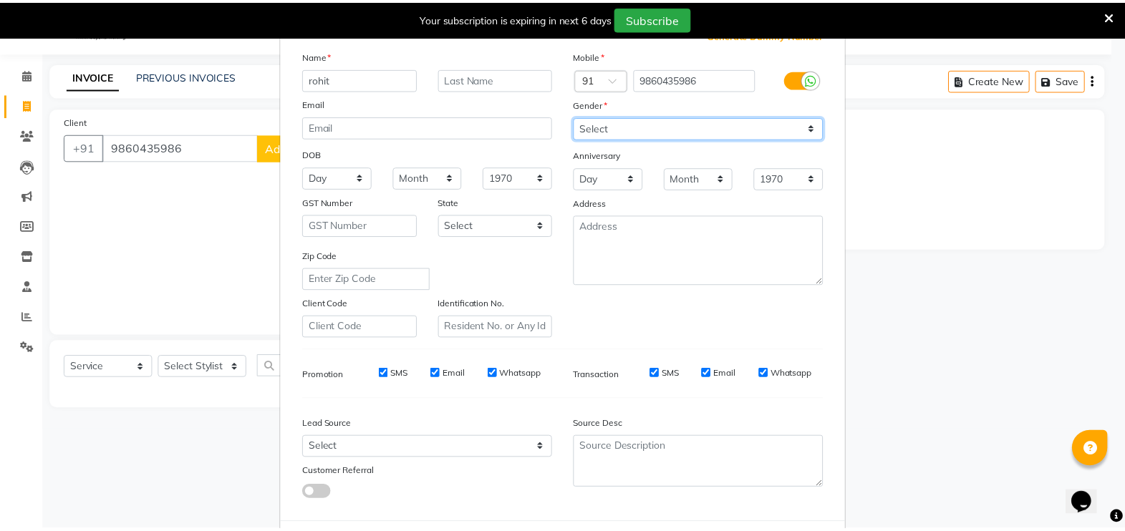
scroll to position [137, 0]
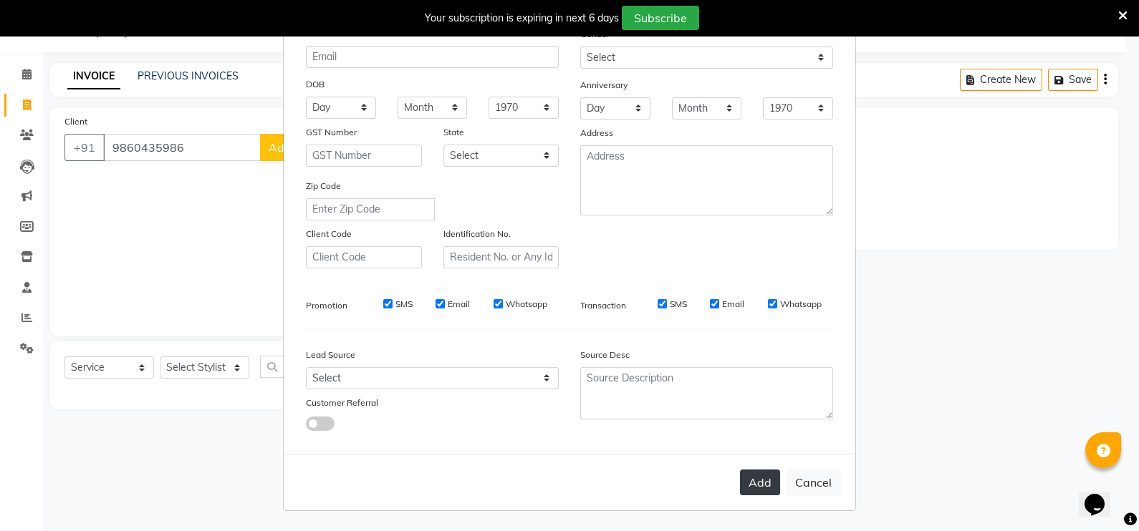
click at [753, 483] on button "Add" at bounding box center [760, 483] width 40 height 26
select select
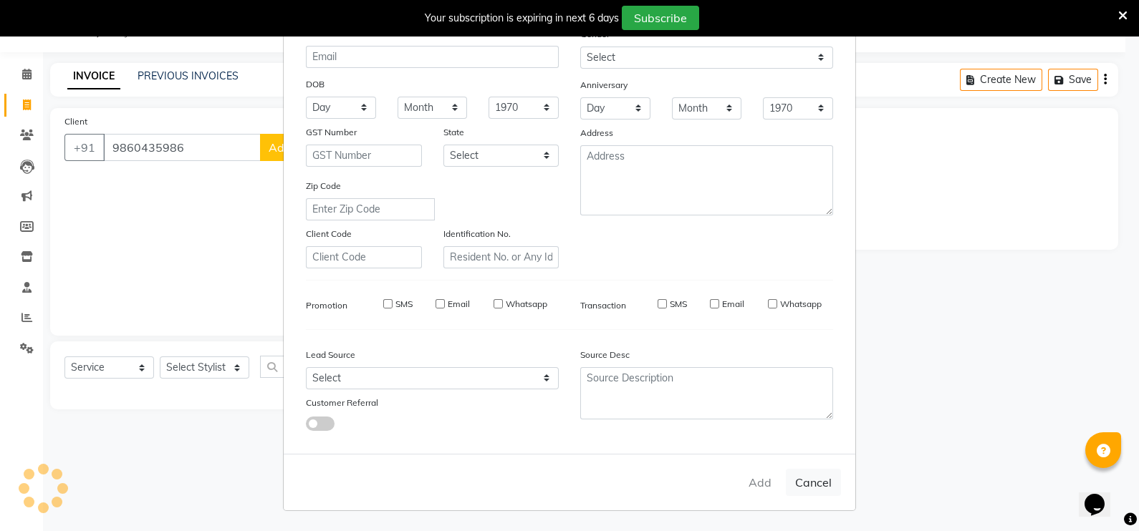
select select
checkbox input "false"
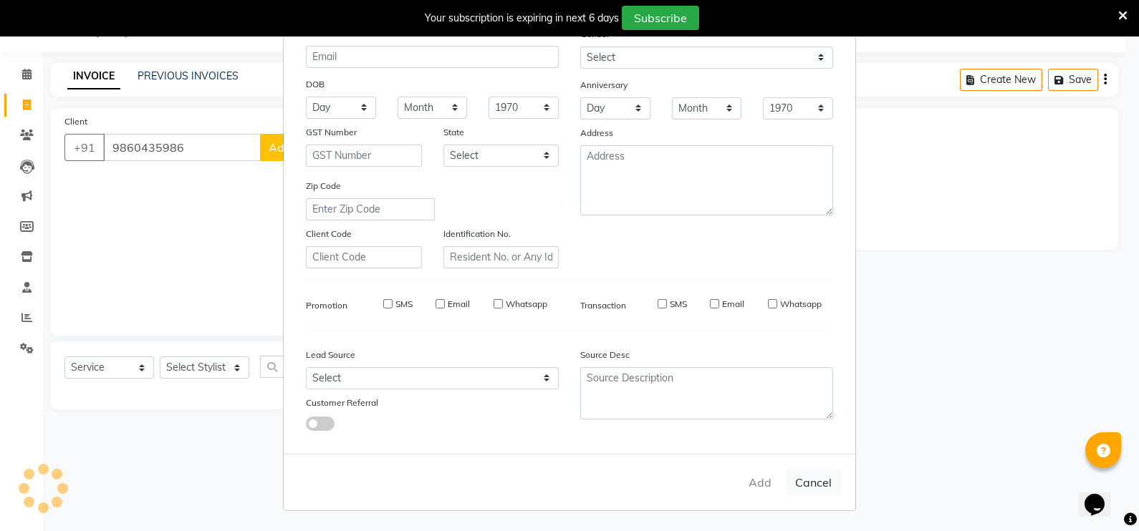
checkbox input "false"
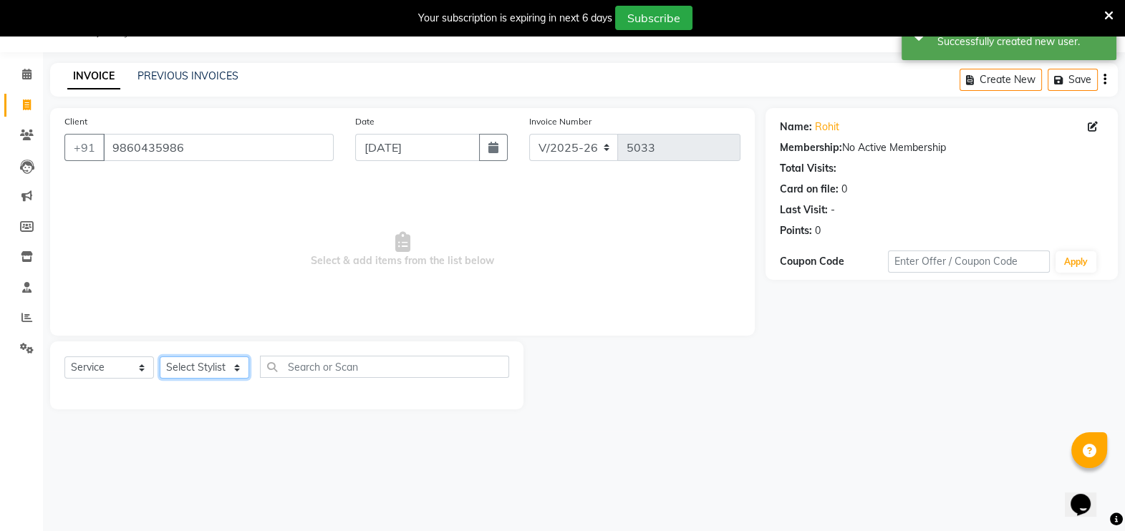
click at [235, 362] on select "Select Stylist [PERSON_NAME] [PERSON_NAME] [PERSON_NAME] [PERSON_NAME] [PERSON_…" at bounding box center [205, 368] width 90 height 22
select select "70897"
click at [160, 357] on select "Select Stylist [PERSON_NAME] [PERSON_NAME] [PERSON_NAME] [PERSON_NAME] [PERSON_…" at bounding box center [205, 368] width 90 height 22
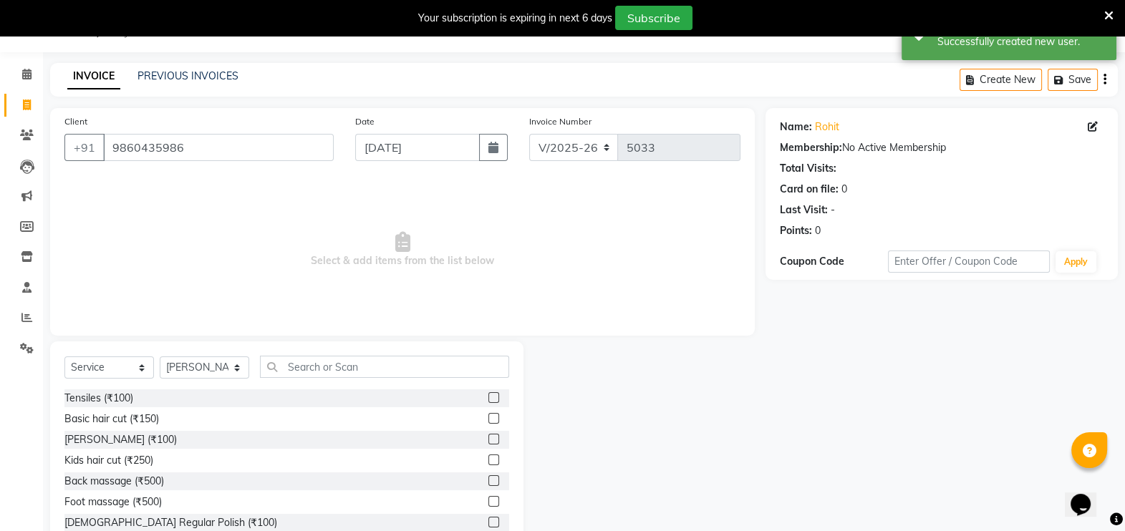
click at [488, 420] on label at bounding box center [493, 418] width 11 height 11
click at [488, 420] on input "checkbox" at bounding box center [492, 419] width 9 height 9
checkbox input "true"
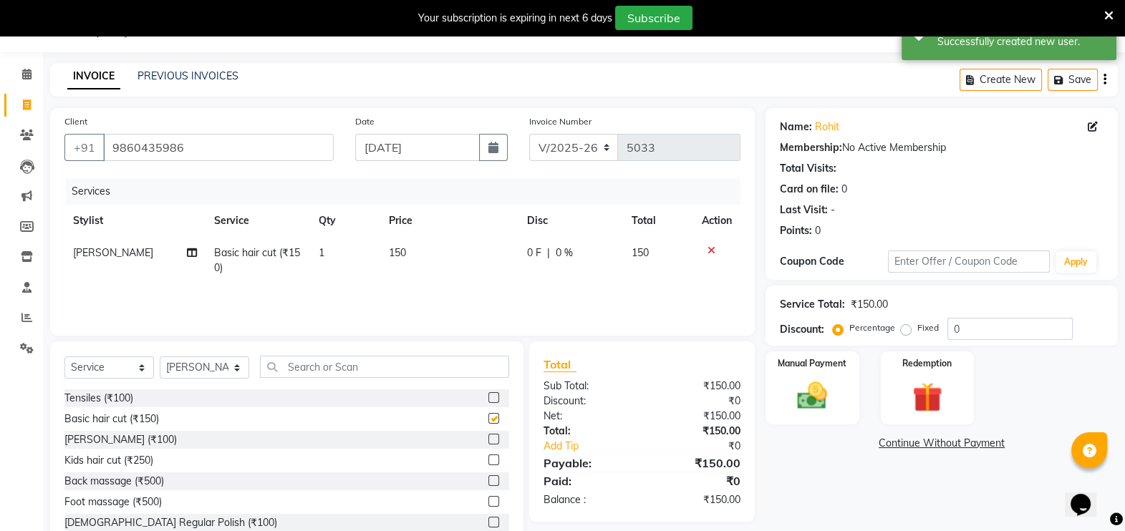
click at [488, 440] on label at bounding box center [493, 439] width 11 height 11
click at [488, 440] on input "checkbox" at bounding box center [492, 439] width 9 height 9
checkbox input "true"
checkbox input "false"
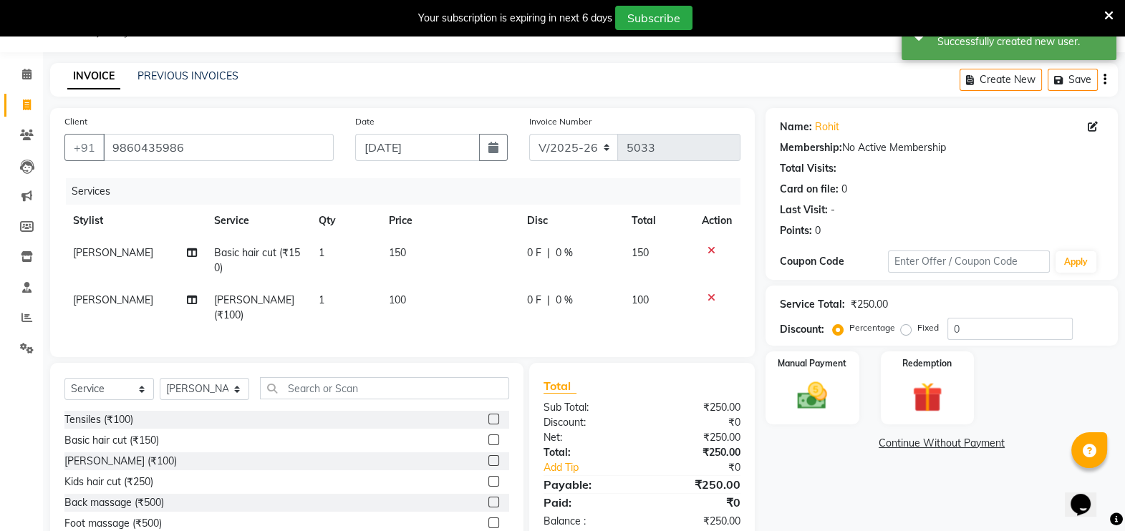
checkbox input "false"
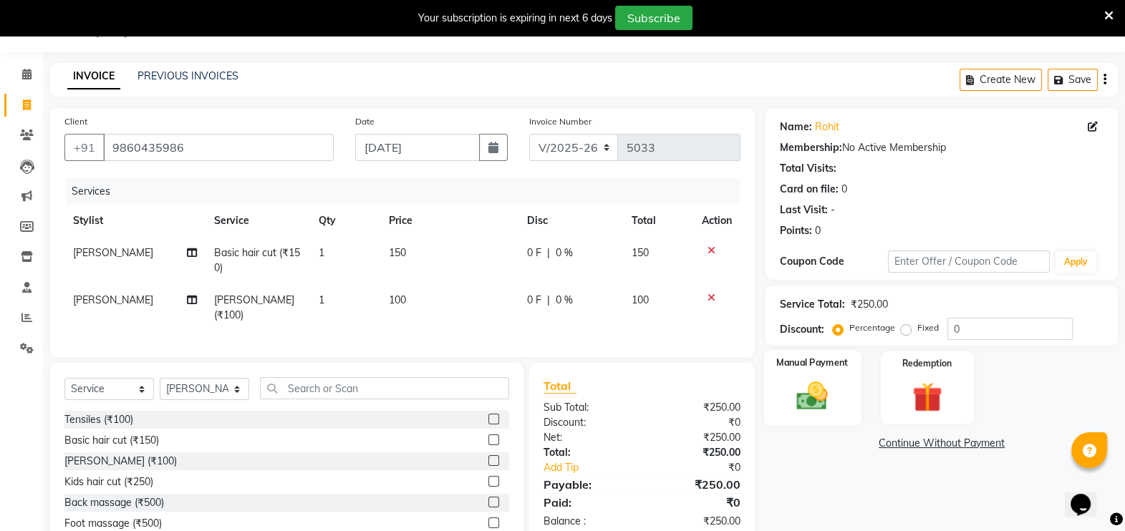
click at [816, 401] on img at bounding box center [812, 396] width 51 height 36
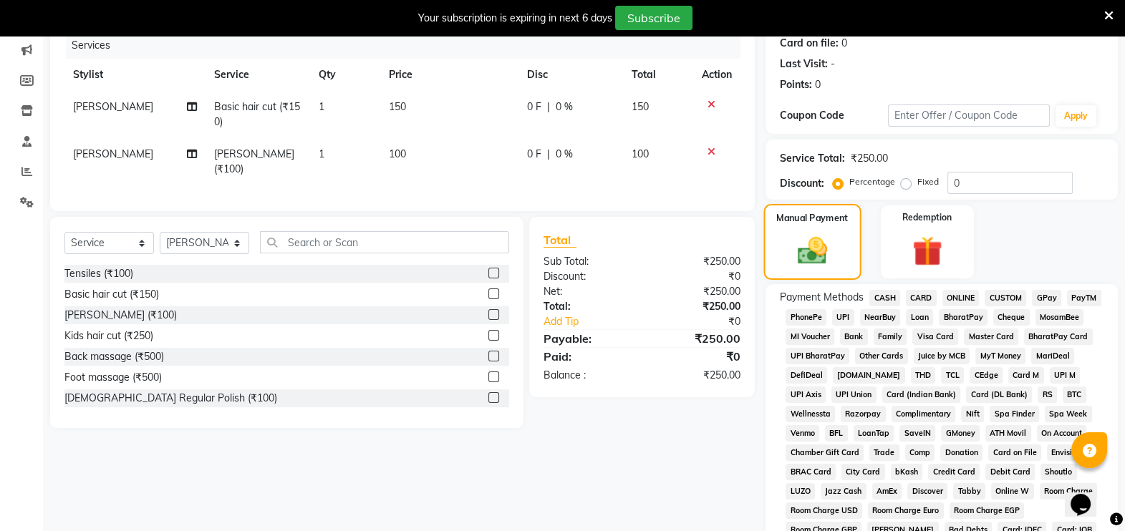
scroll to position [183, 0]
click at [1043, 296] on span "GPay" at bounding box center [1046, 297] width 29 height 16
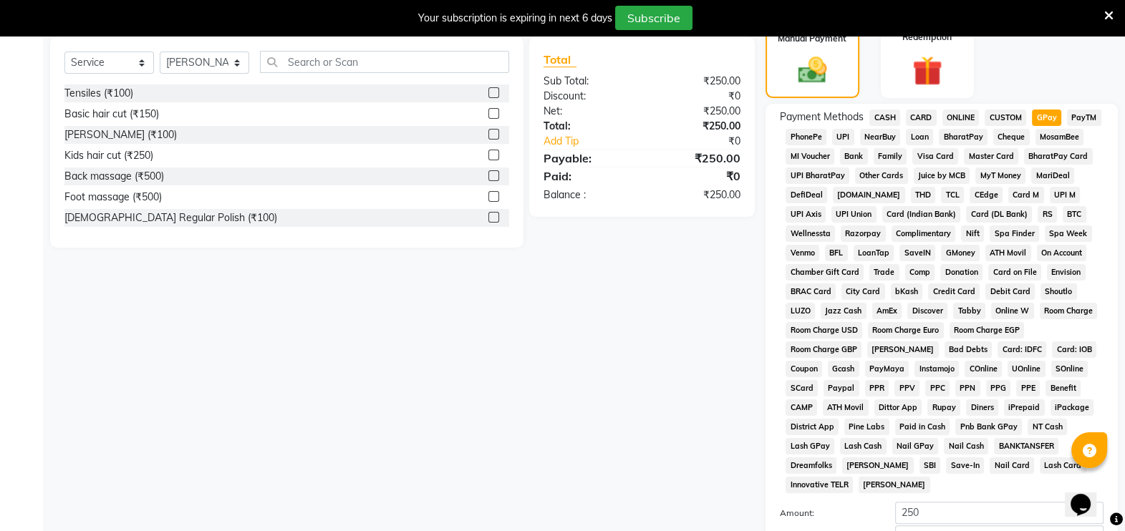
scroll to position [498, 0]
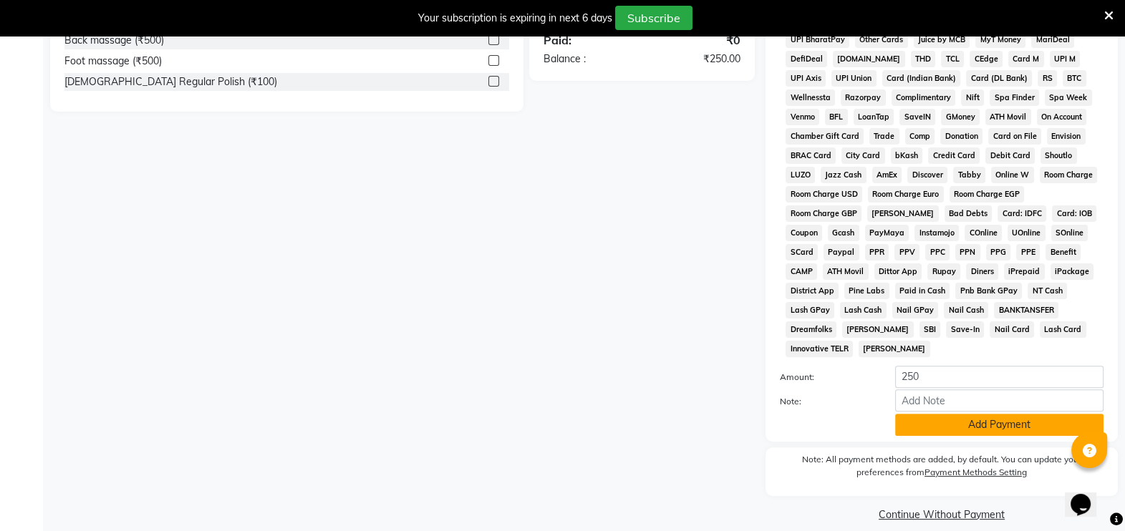
click at [970, 414] on button "Add Payment" at bounding box center [999, 425] width 208 height 22
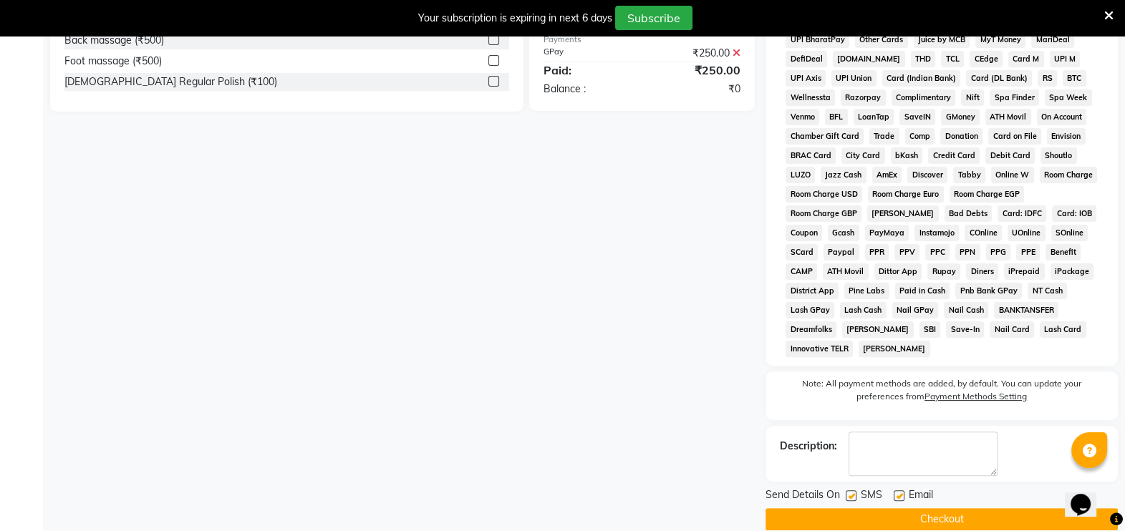
click at [851, 491] on label at bounding box center [851, 496] width 11 height 11
click at [851, 492] on input "checkbox" at bounding box center [850, 496] width 9 height 9
checkbox input "false"
click at [892, 508] on button "Checkout" at bounding box center [942, 519] width 352 height 22
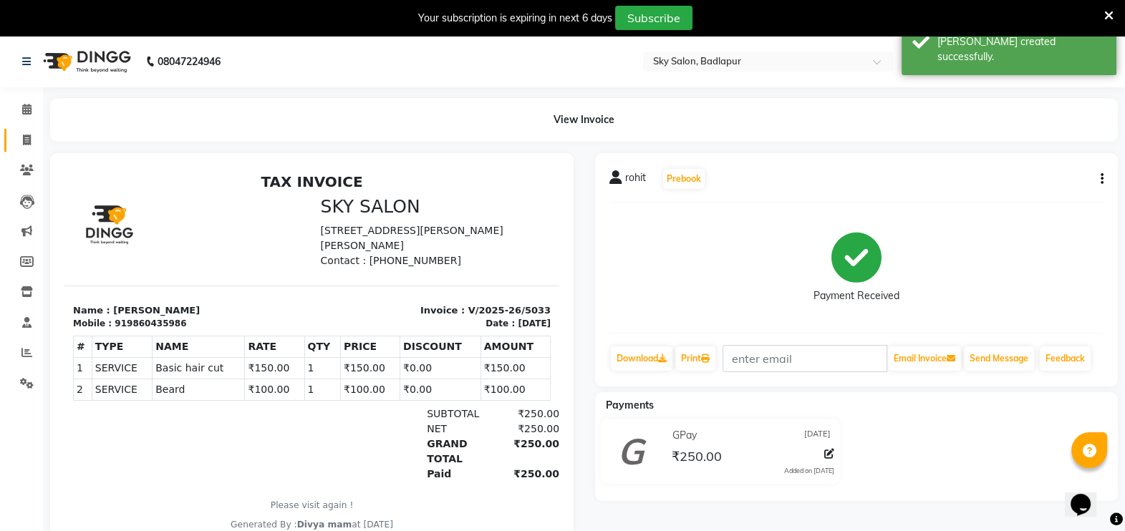
click at [6, 140] on link "Invoice" at bounding box center [21, 141] width 34 height 24
select select "service"
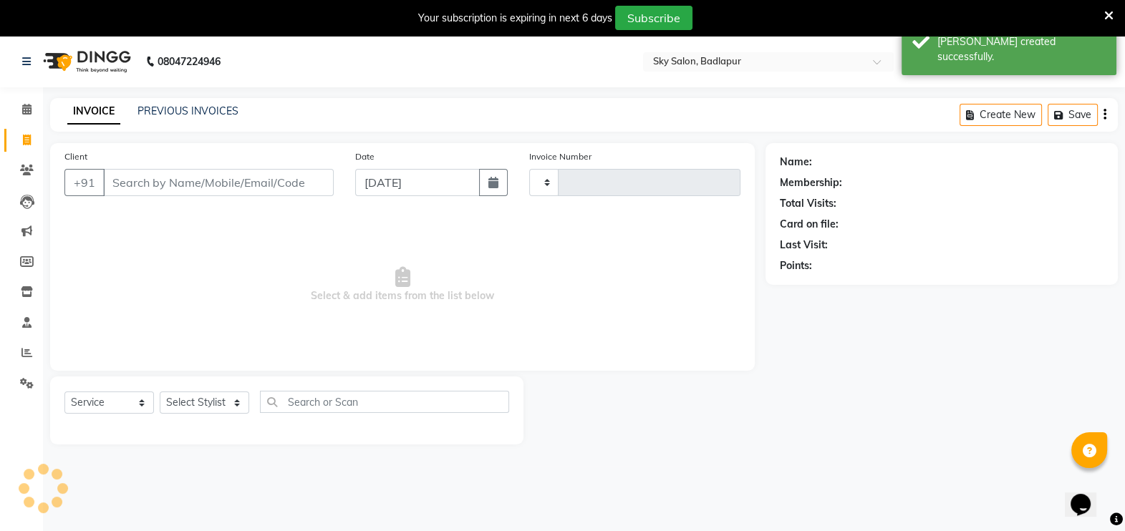
scroll to position [35, 0]
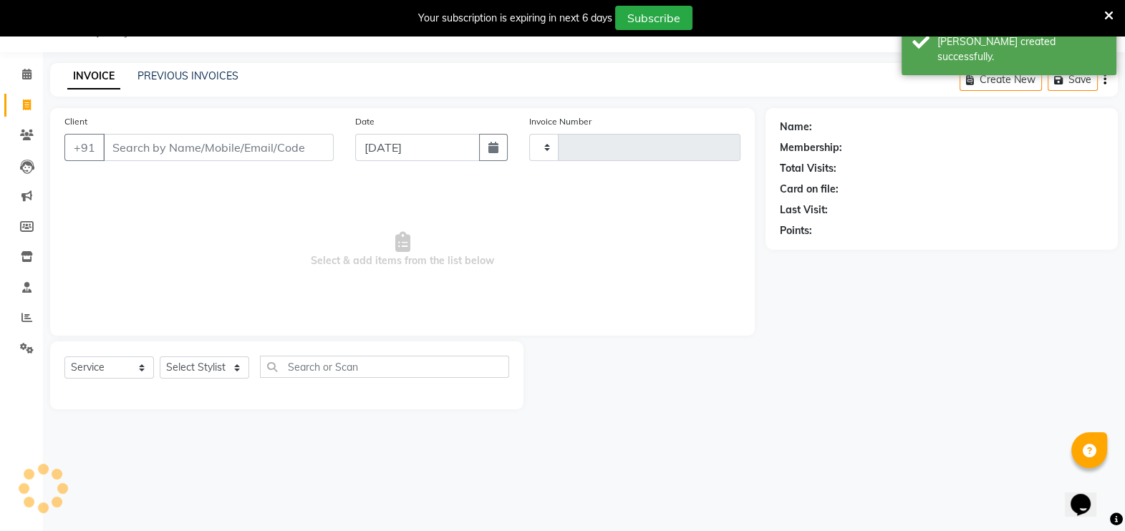
type input "5034"
select select "6927"
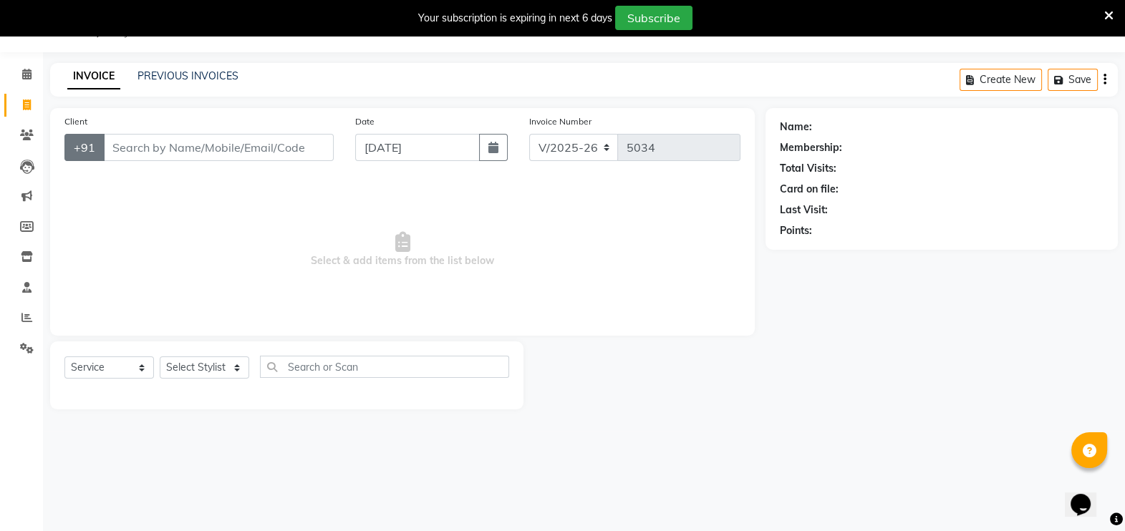
click at [100, 141] on button "+91" at bounding box center [84, 147] width 40 height 27
click at [134, 150] on input "Client" at bounding box center [218, 147] width 231 height 27
